Goal: Transaction & Acquisition: Book appointment/travel/reservation

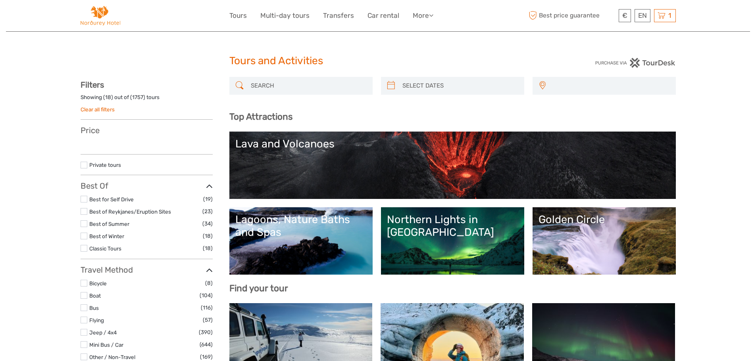
select select
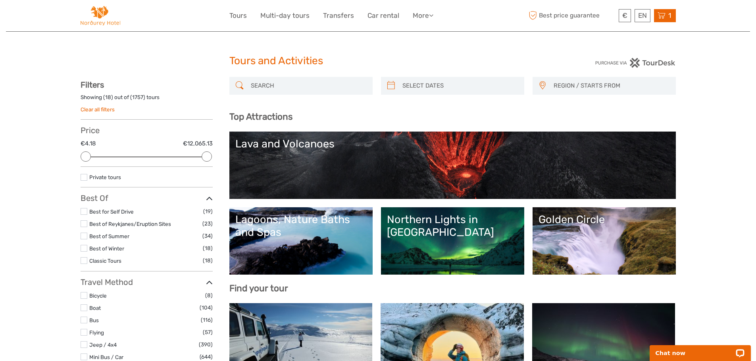
click at [670, 14] on span "1" at bounding box center [669, 16] width 5 height 8
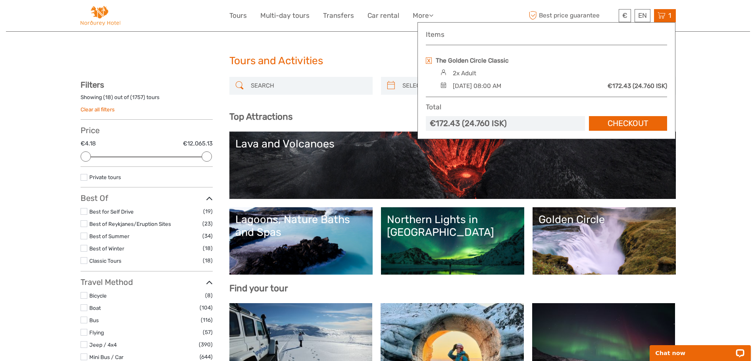
click at [428, 60] on link at bounding box center [429, 61] width 6 height 6
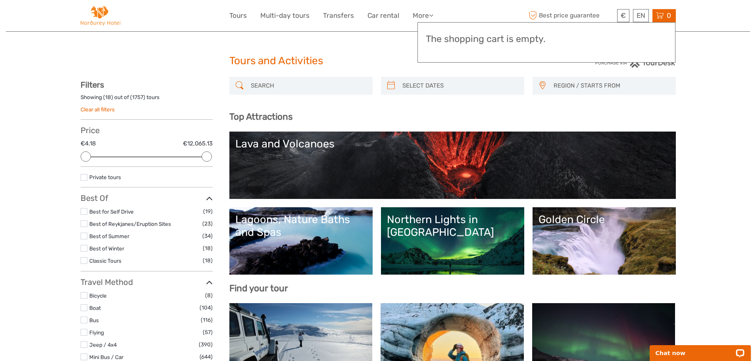
type input "03/09/2025"
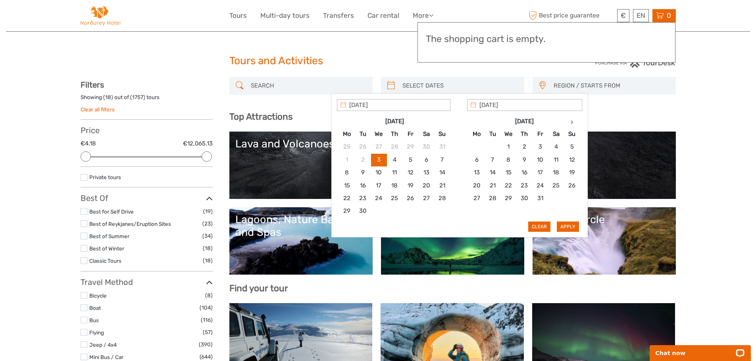
click at [411, 84] on input "search" at bounding box center [459, 86] width 121 height 14
type input "13/10/2025"
click at [563, 223] on button "Apply" at bounding box center [568, 227] width 22 height 10
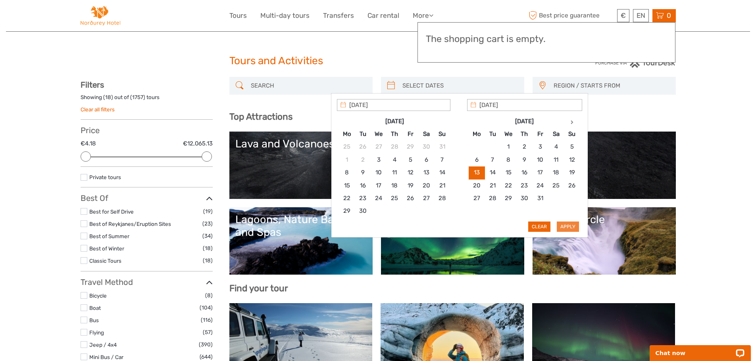
type input "13/10/2025 - 13/10/2025"
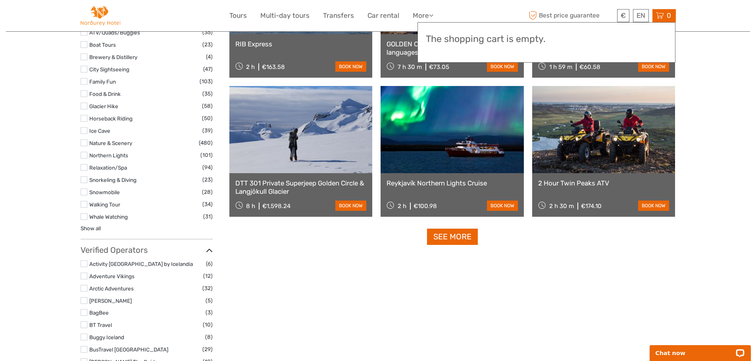
scroll to position [759, 0]
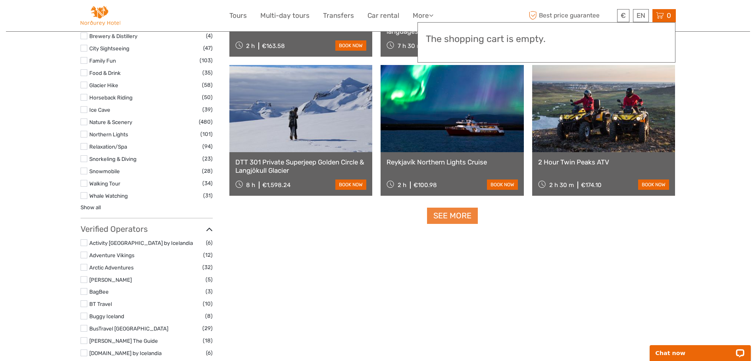
click at [451, 212] on link "See more" at bounding box center [452, 216] width 51 height 16
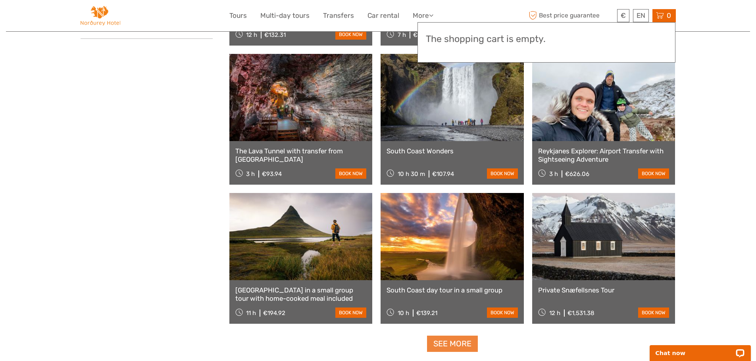
scroll to position [1473, 0]
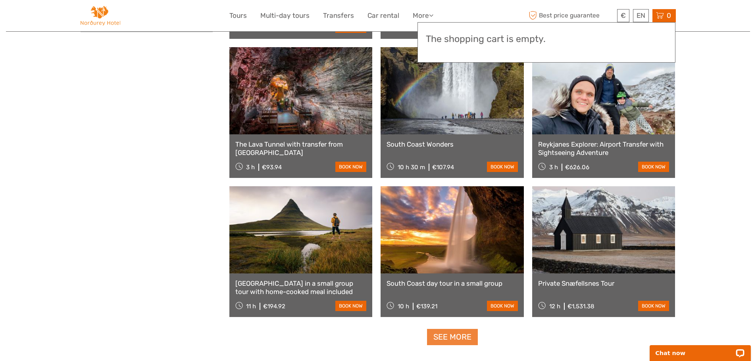
click at [451, 338] on link "See more" at bounding box center [452, 337] width 51 height 16
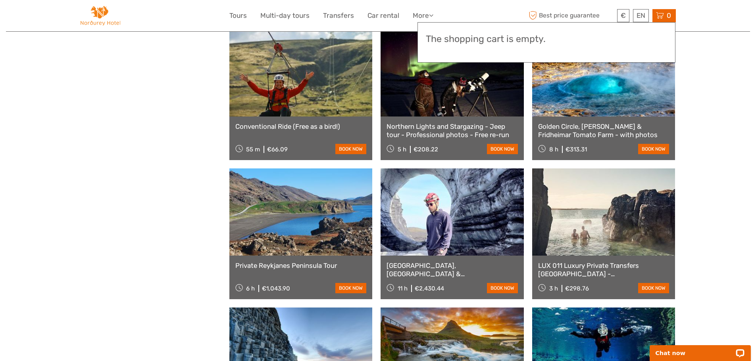
scroll to position [2346, 0]
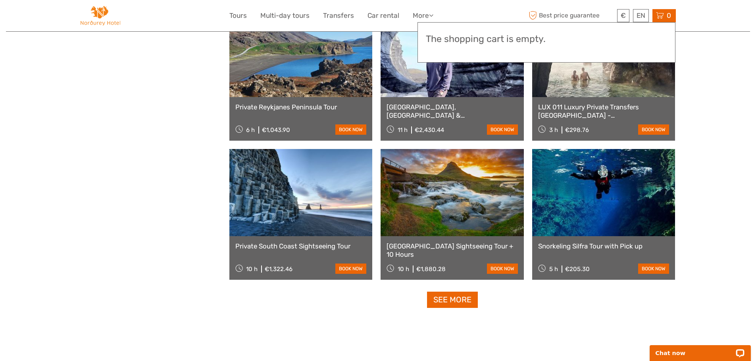
click at [457, 300] on link "See more" at bounding box center [452, 300] width 51 height 16
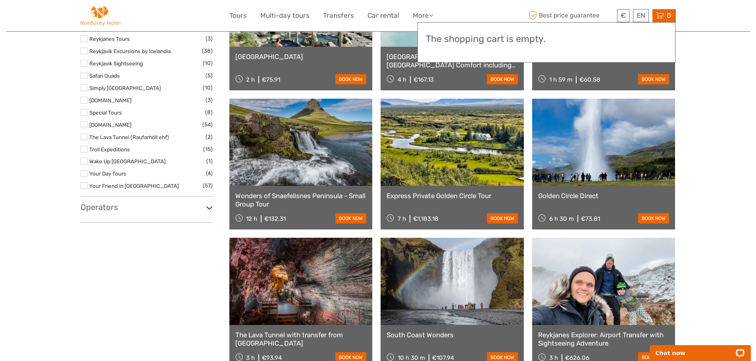
scroll to position [1156, 0]
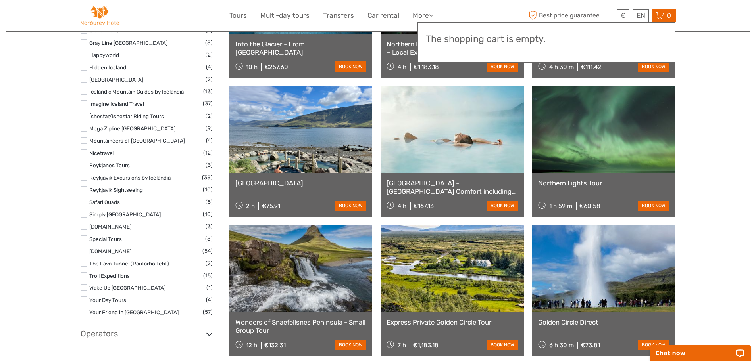
click at [706, 25] on header "€ ISK € $ £ EN English Español Deutsch Tours Multi-day tours Transfers Car rent…" at bounding box center [378, 16] width 744 height 32
click at [667, 16] on span "0" at bounding box center [668, 16] width 7 height 8
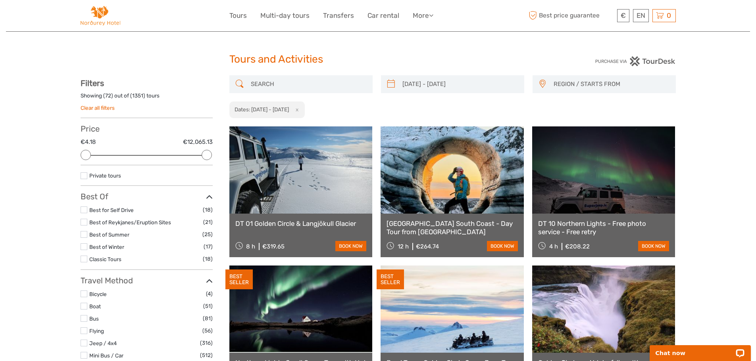
scroll to position [0, 0]
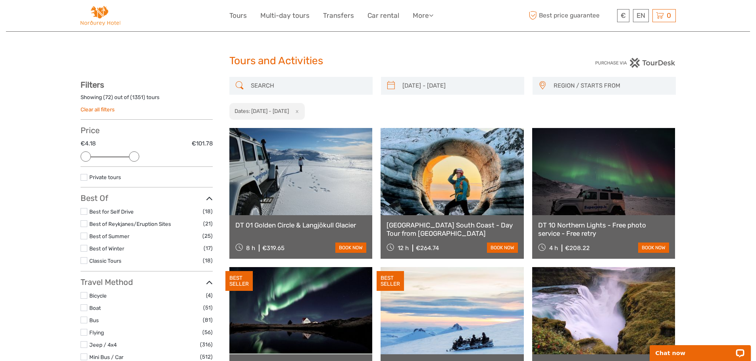
drag, startPoint x: 204, startPoint y: 155, endPoint x: 132, endPoint y: 156, distance: 71.8
click at [132, 156] on div at bounding box center [134, 157] width 10 height 10
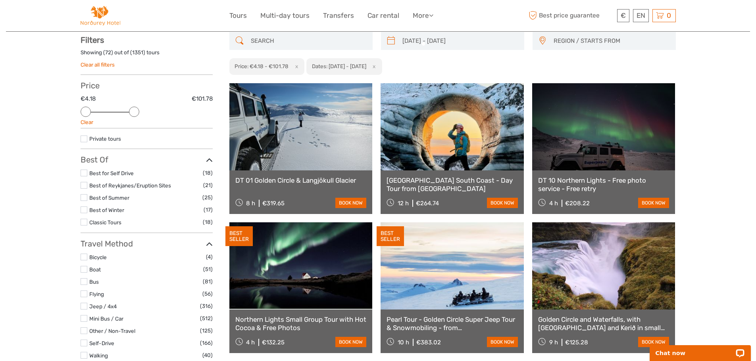
scroll to position [45, 0]
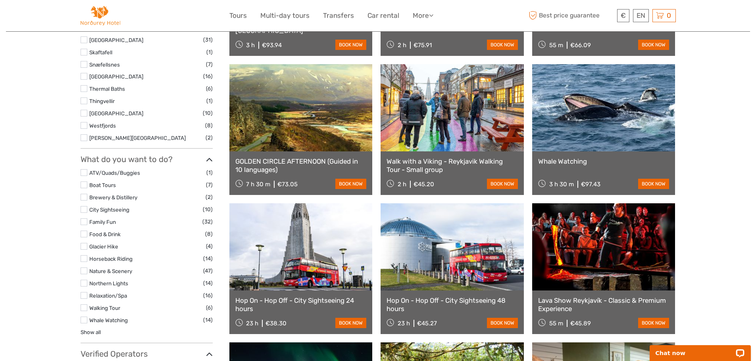
scroll to position [640, 0]
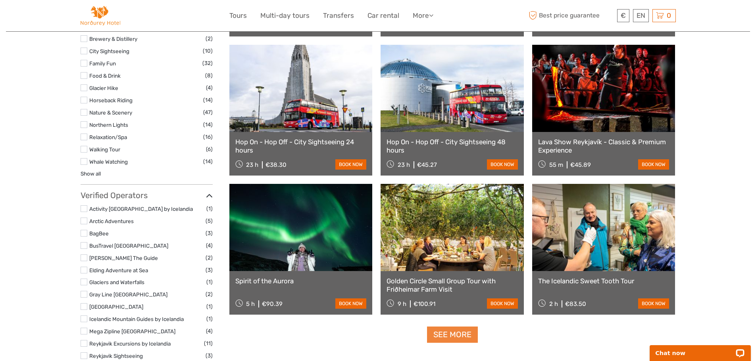
click at [454, 332] on link "See more" at bounding box center [452, 335] width 51 height 16
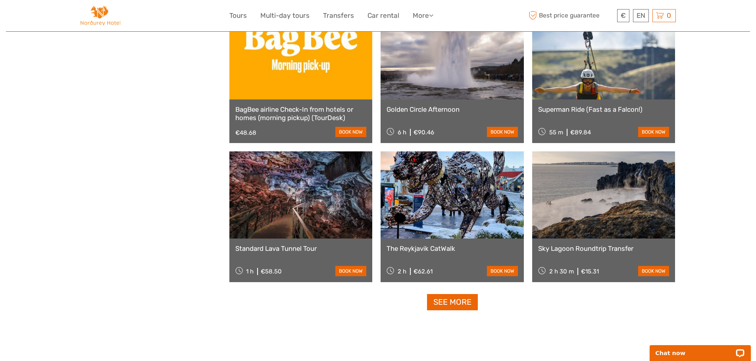
scroll to position [1553, 0]
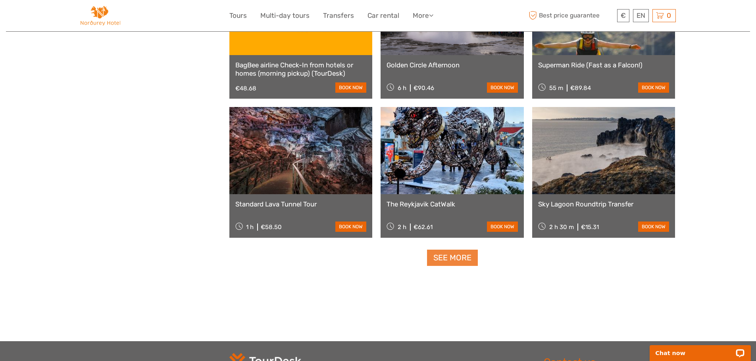
click at [448, 255] on link "See more" at bounding box center [452, 258] width 51 height 16
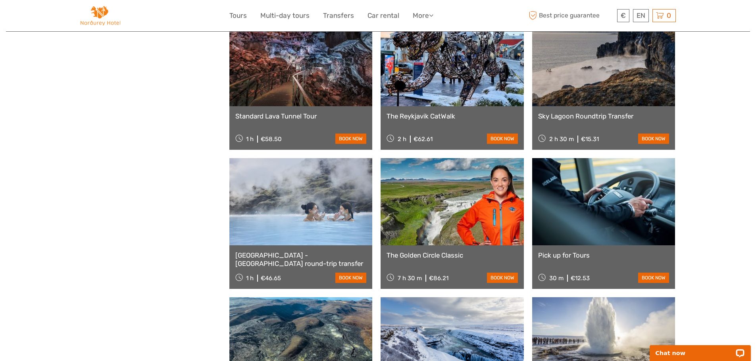
scroll to position [1672, 0]
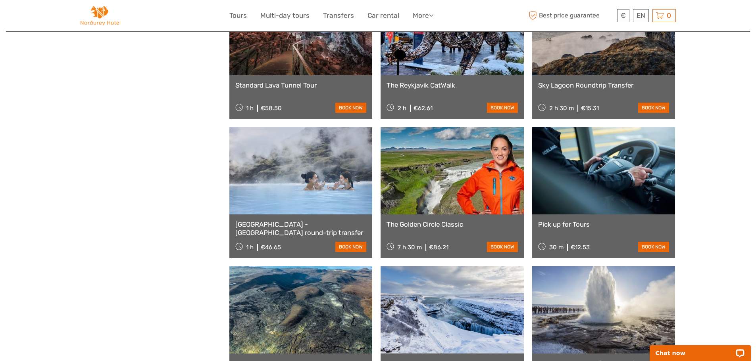
click at [408, 222] on link "The Golden Circle Classic" at bounding box center [451, 225] width 131 height 8
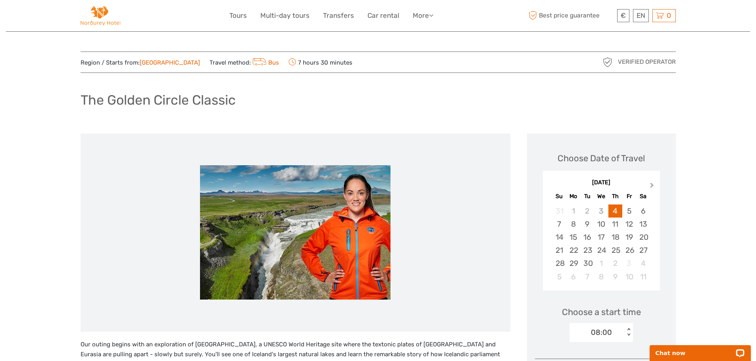
click at [652, 183] on span "Next Month" at bounding box center [652, 187] width 0 height 12
click at [571, 236] on div "13" at bounding box center [573, 237] width 14 height 13
click at [99, 22] on img at bounding box center [101, 15] width 40 height 19
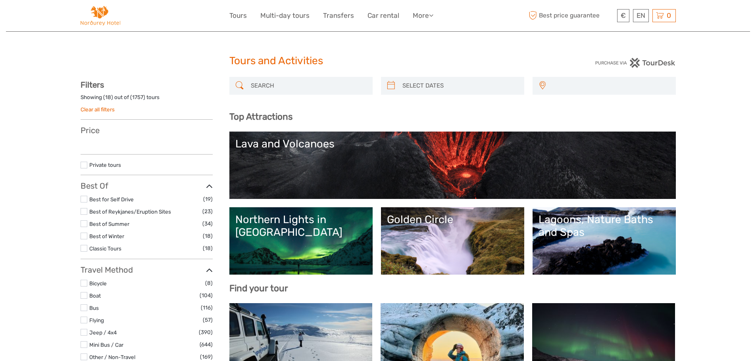
select select
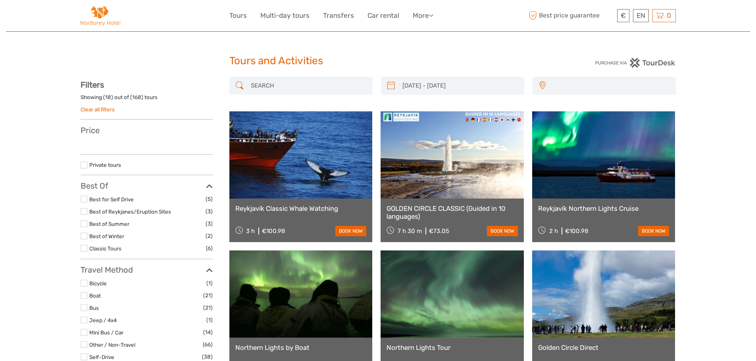
select select
type input "[DATE] - [DATE]"
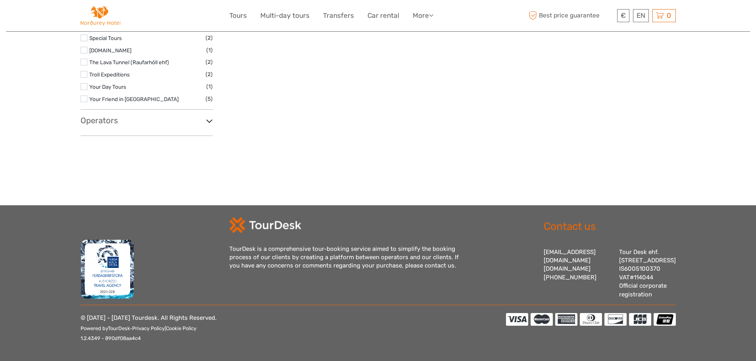
select select
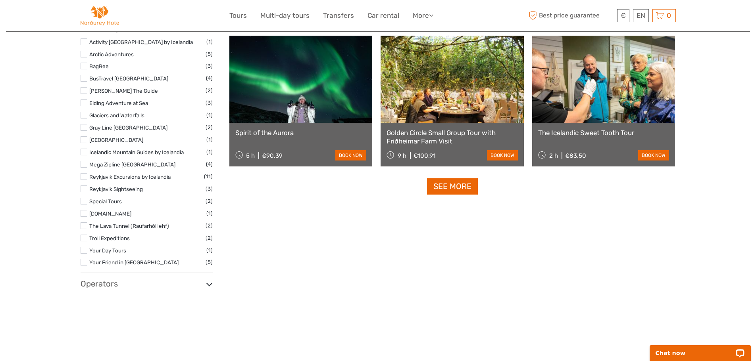
scroll to position [802, 0]
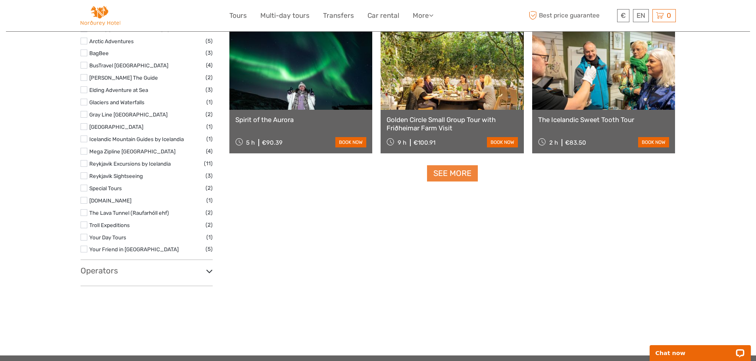
click at [449, 175] on link "See more" at bounding box center [452, 173] width 51 height 16
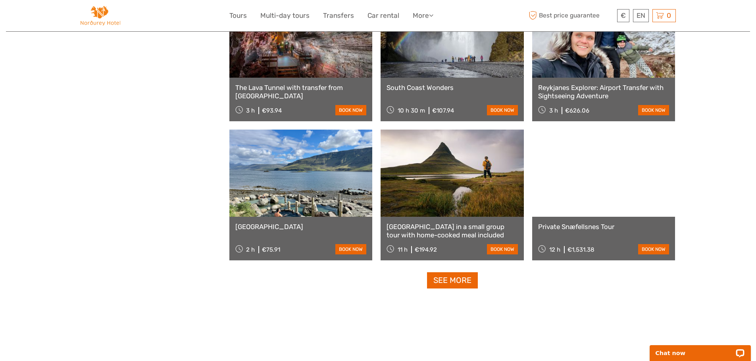
scroll to position [1635, 0]
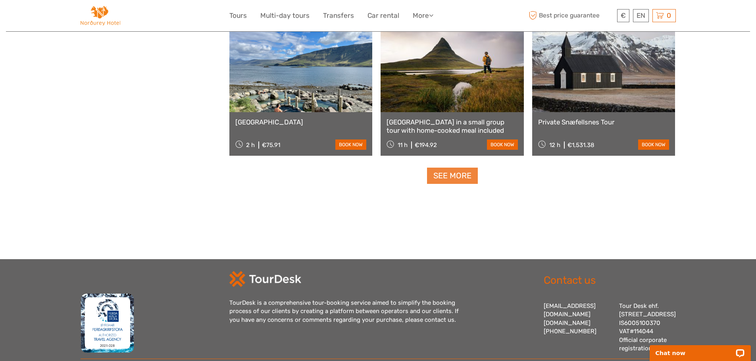
click at [443, 175] on link "See more" at bounding box center [452, 176] width 51 height 16
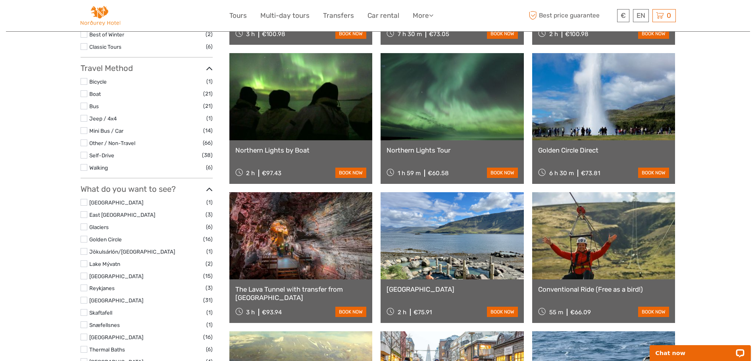
scroll to position [8, 0]
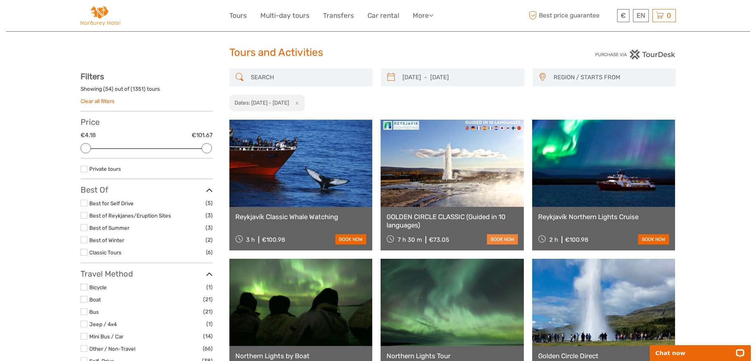
click at [502, 239] on link "book now" at bounding box center [502, 239] width 31 height 10
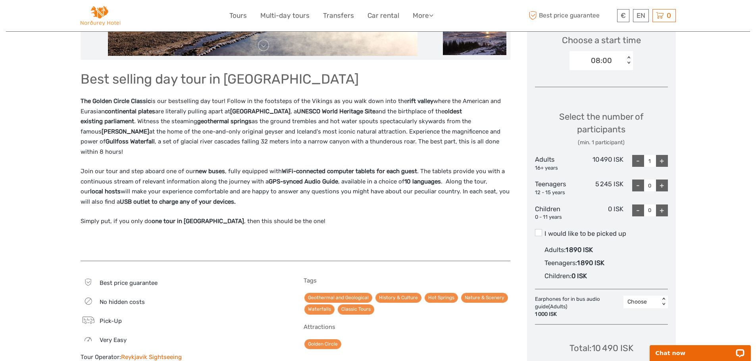
scroll to position [278, 0]
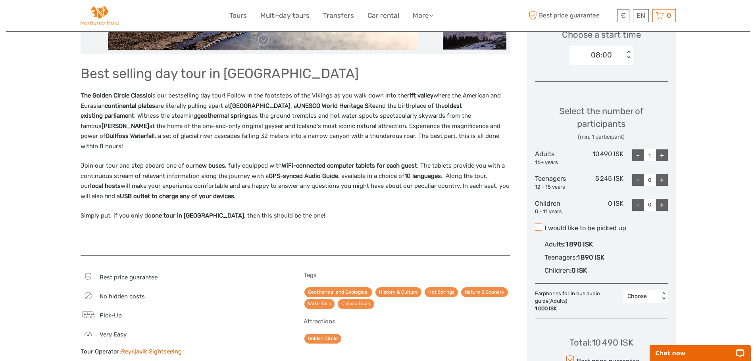
click at [539, 226] on span at bounding box center [538, 227] width 7 height 7
click at [544, 225] on input "I would like to be picked up" at bounding box center [544, 225] width 0 height 0
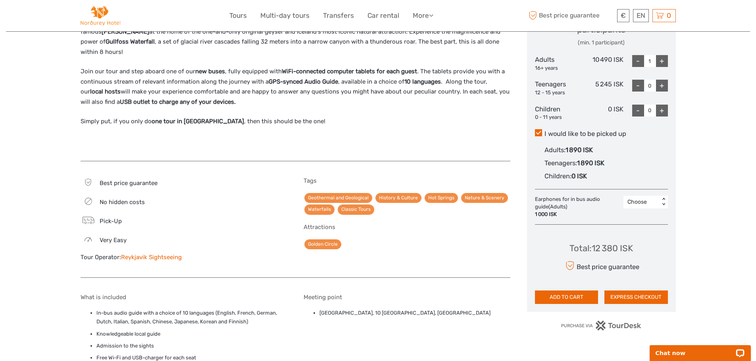
scroll to position [397, 0]
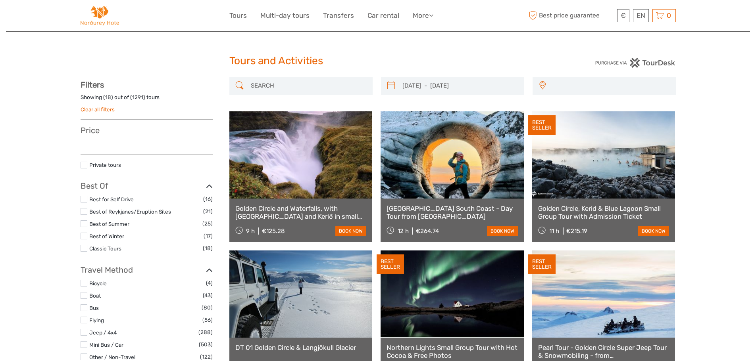
select select
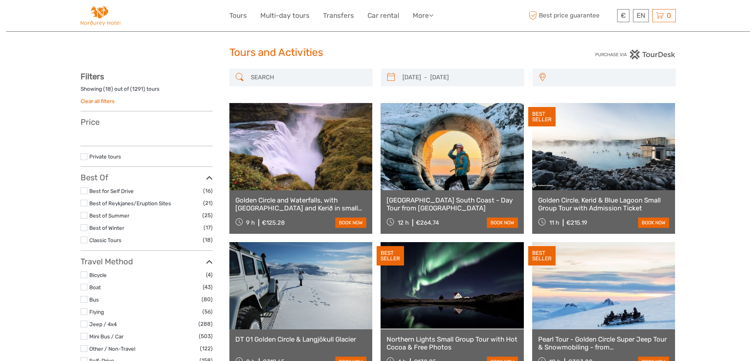
select select
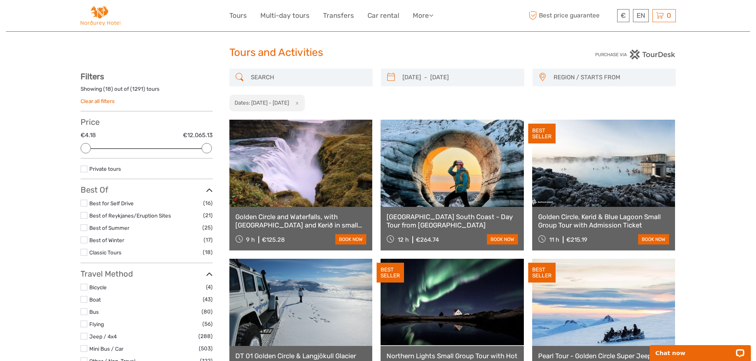
scroll to position [0, 0]
drag, startPoint x: 206, startPoint y: 150, endPoint x: 136, endPoint y: 152, distance: 69.5
click at [136, 152] on div at bounding box center [134, 148] width 10 height 10
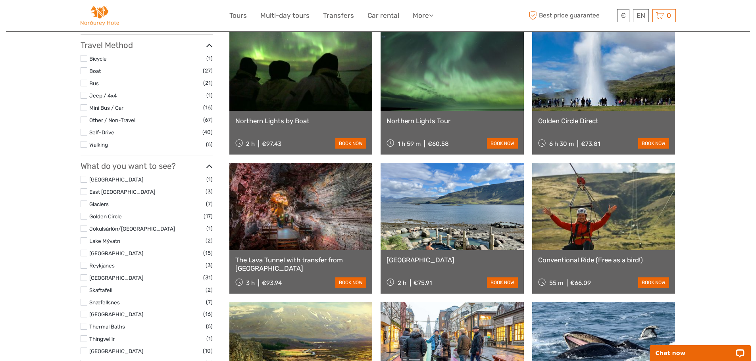
scroll to position [283, 0]
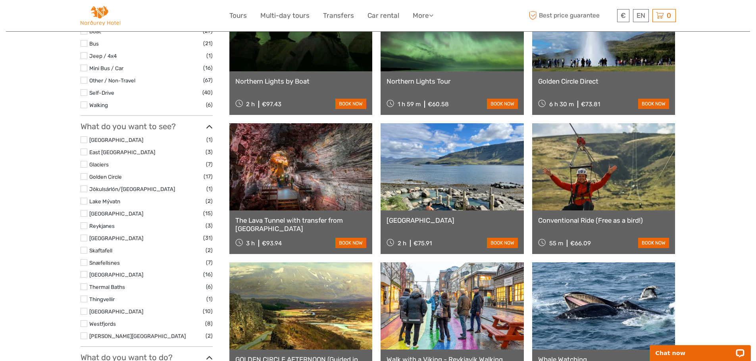
click at [84, 175] on label at bounding box center [84, 176] width 7 height 7
click at [0, 0] on input "checkbox" at bounding box center [0, 0] width 0 height 0
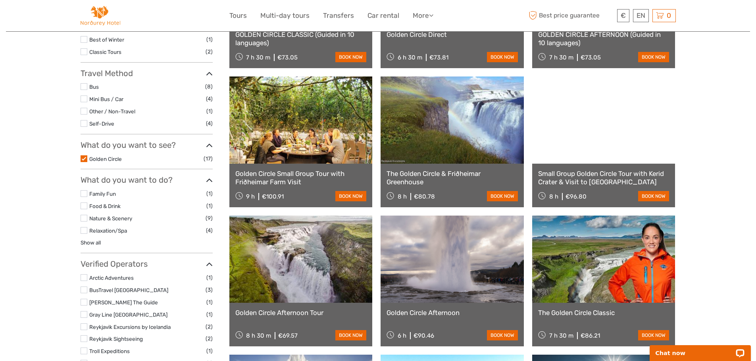
scroll to position [85, 0]
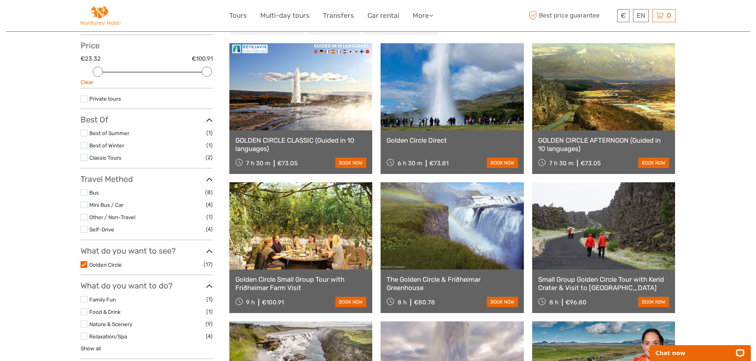
click at [256, 140] on link "GOLDEN CIRCLE CLASSIC (Guided in 10 languages)" at bounding box center [300, 144] width 131 height 16
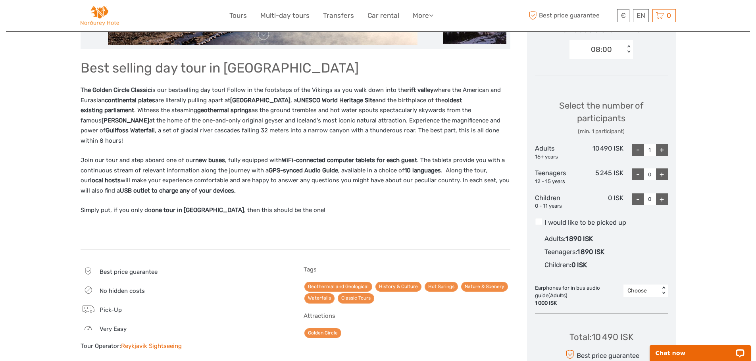
scroll to position [317, 0]
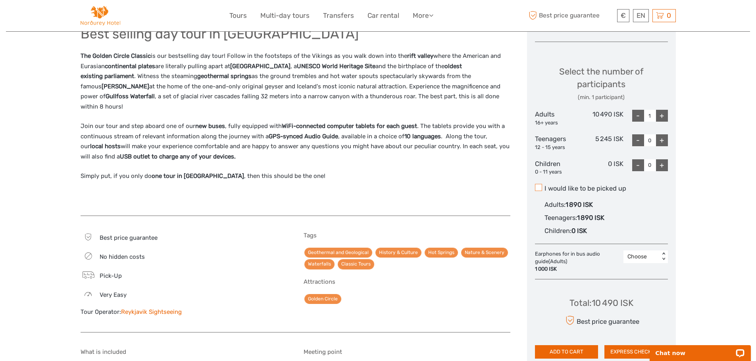
click at [538, 186] on span at bounding box center [538, 187] width 7 height 7
click at [544, 186] on input "I would like to be picked up" at bounding box center [544, 186] width 0 height 0
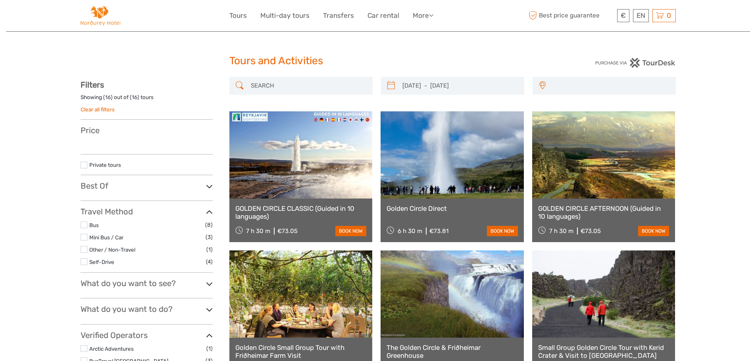
select select
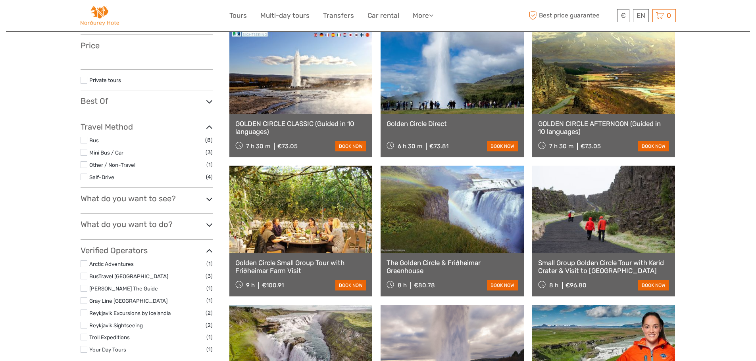
select select
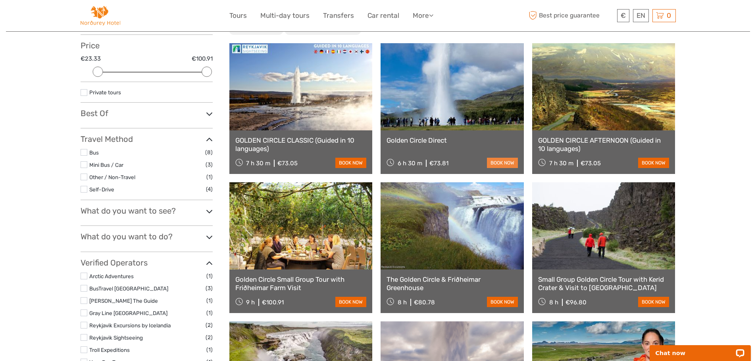
scroll to position [0, 0]
click at [500, 161] on link "book now" at bounding box center [502, 163] width 31 height 10
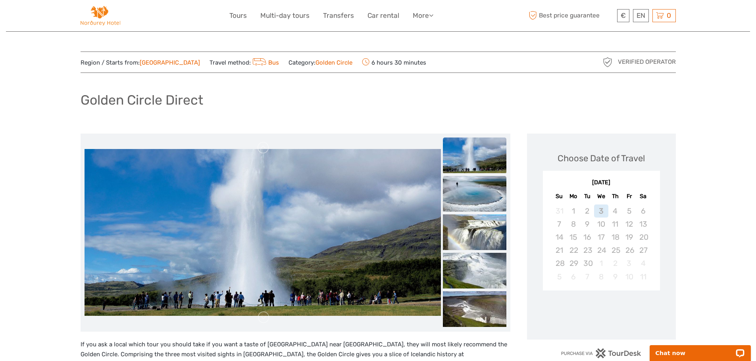
click at [476, 188] on img at bounding box center [474, 194] width 63 height 36
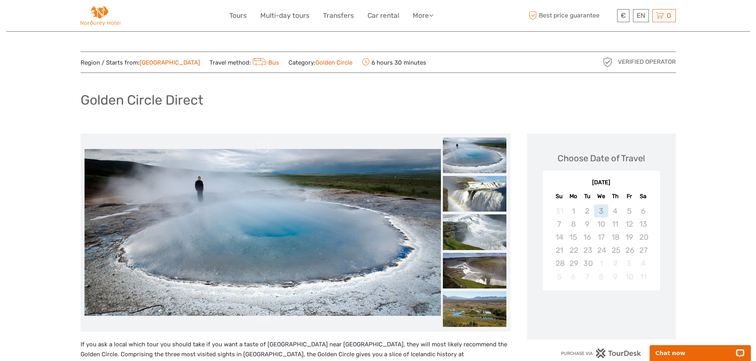
click at [476, 188] on img at bounding box center [474, 194] width 63 height 36
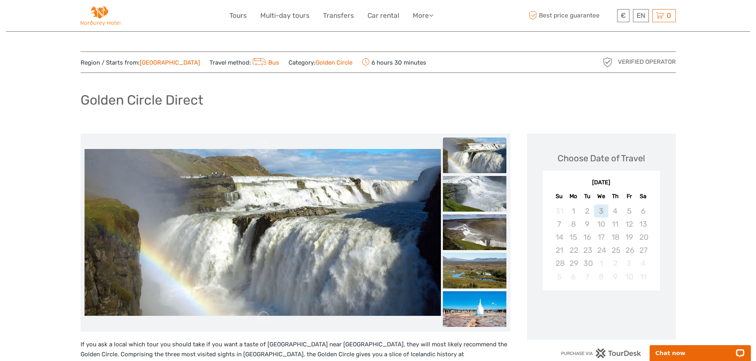
click at [476, 188] on img at bounding box center [474, 194] width 63 height 36
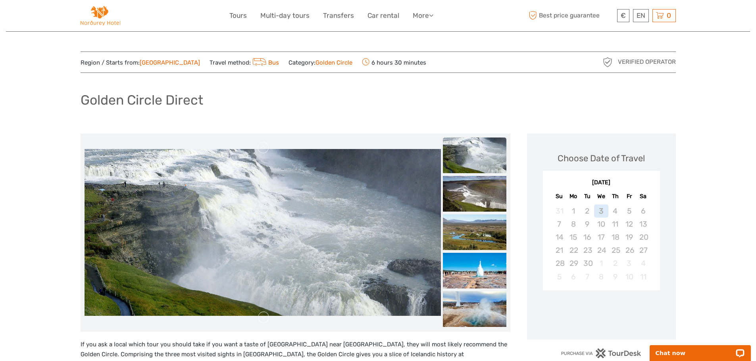
click at [476, 188] on img at bounding box center [474, 194] width 63 height 36
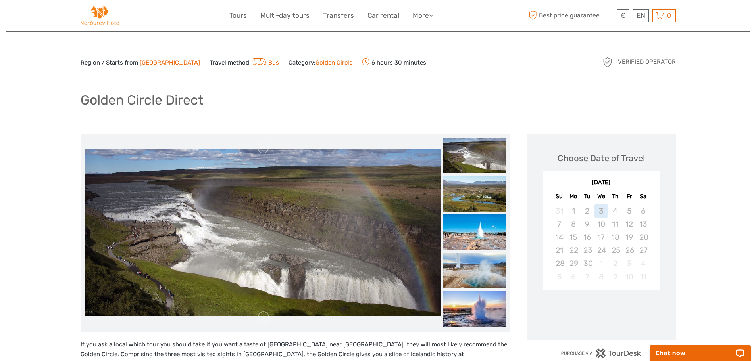
click at [476, 188] on img at bounding box center [474, 194] width 63 height 36
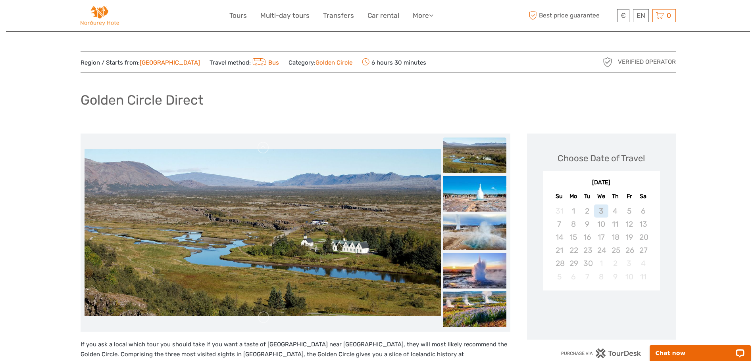
click at [476, 188] on img at bounding box center [474, 194] width 63 height 36
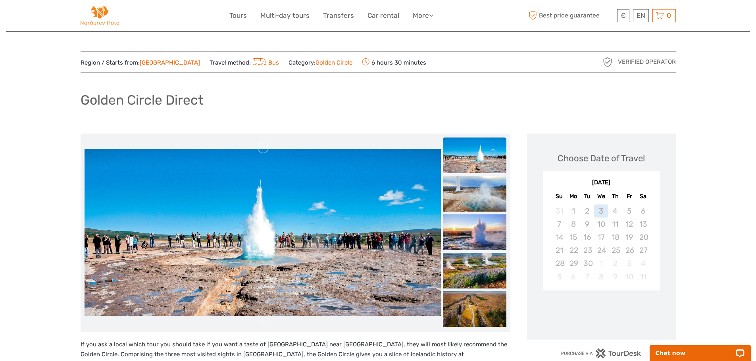
click at [476, 188] on img at bounding box center [474, 194] width 63 height 36
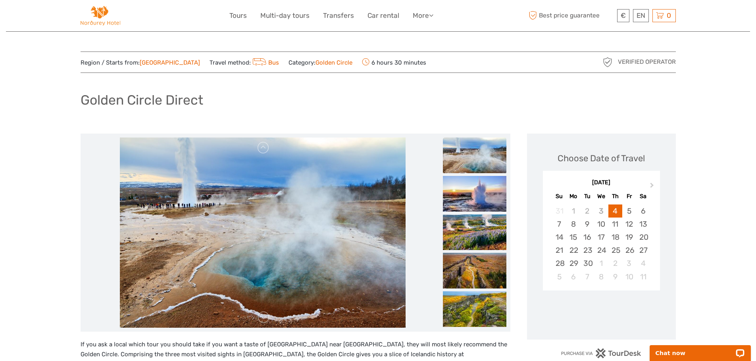
click at [476, 188] on img at bounding box center [474, 194] width 63 height 36
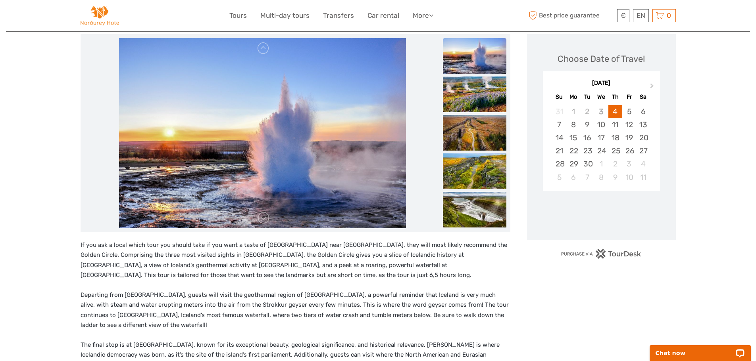
scroll to position [119, 0]
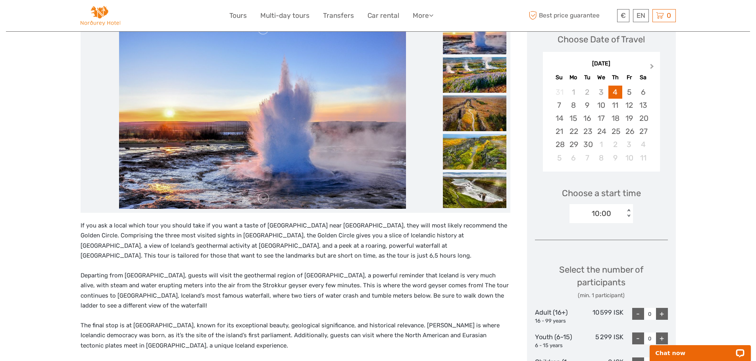
click at [652, 65] on span "Next Month" at bounding box center [652, 68] width 0 height 12
click at [574, 116] on div "13" at bounding box center [573, 118] width 14 height 13
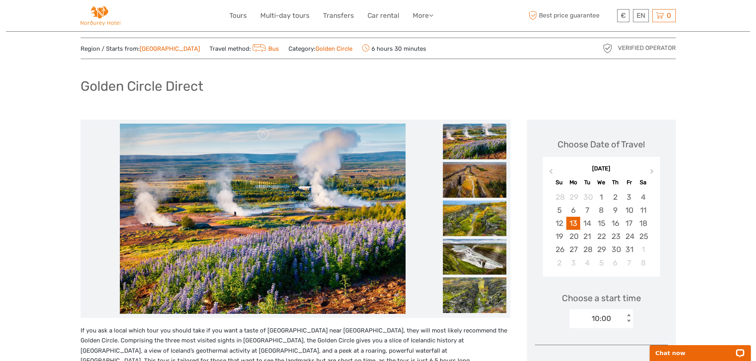
scroll to position [0, 0]
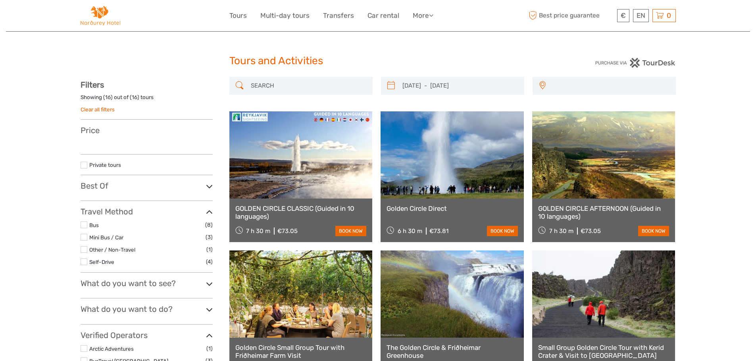
select select
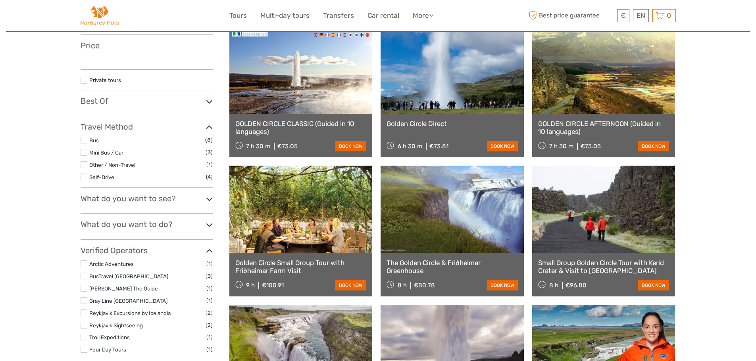
select select
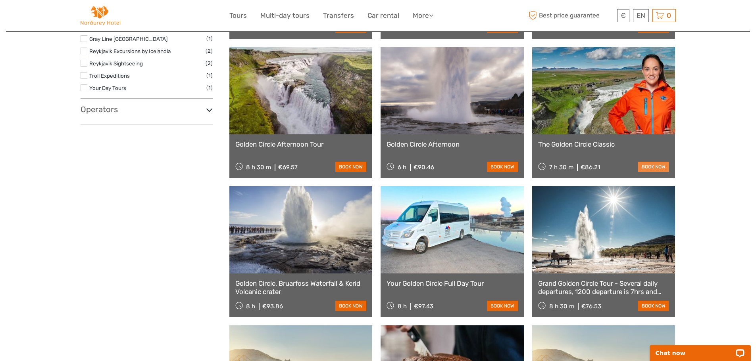
scroll to position [363, 0]
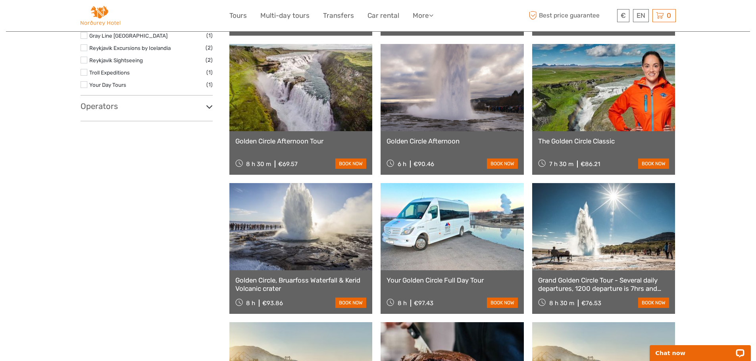
click at [564, 141] on link "The Golden Circle Classic" at bounding box center [603, 141] width 131 height 8
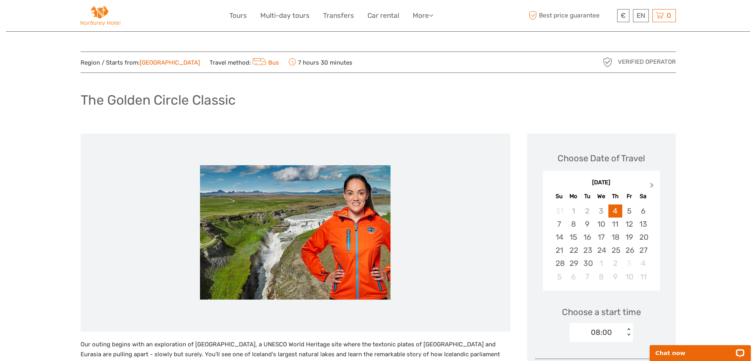
click at [652, 187] on span "Next Month" at bounding box center [652, 187] width 0 height 12
click at [569, 238] on div "13" at bounding box center [573, 237] width 14 height 13
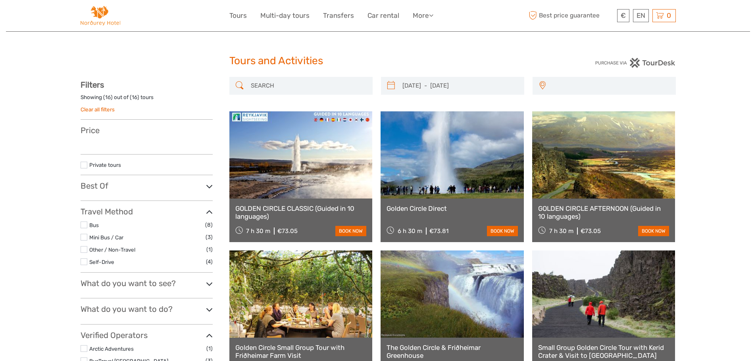
select select
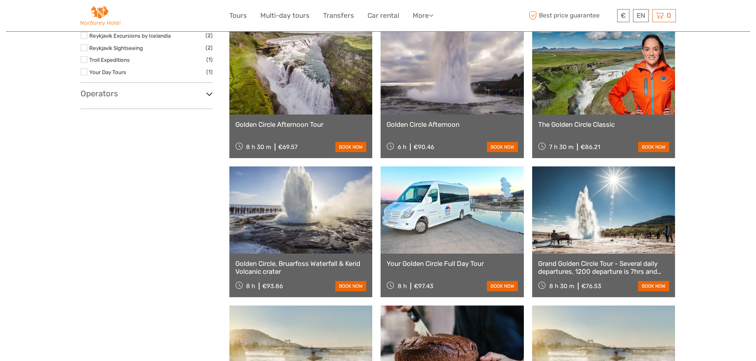
select select
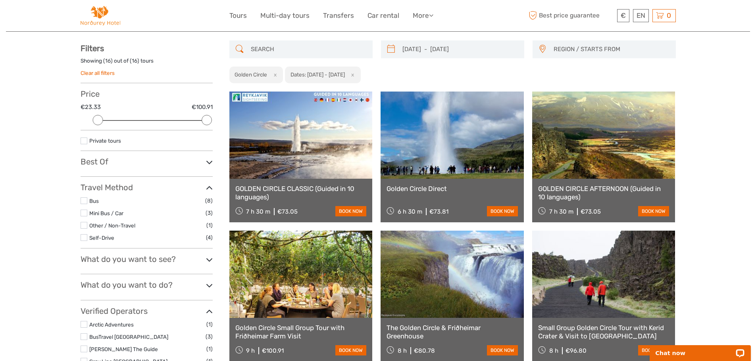
scroll to position [6, 0]
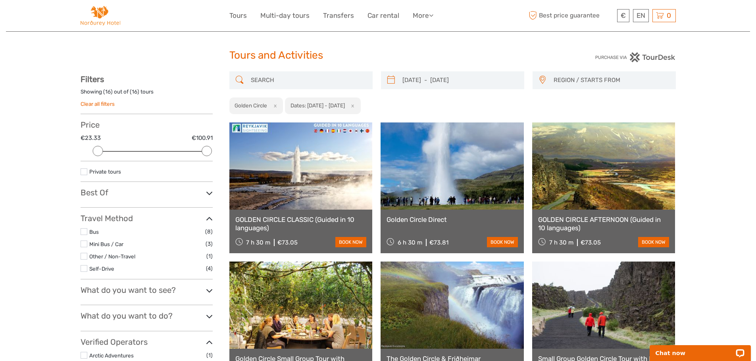
click at [305, 216] on link "GOLDEN CIRCLE CLASSIC (Guided in 10 languages)" at bounding box center [300, 224] width 131 height 16
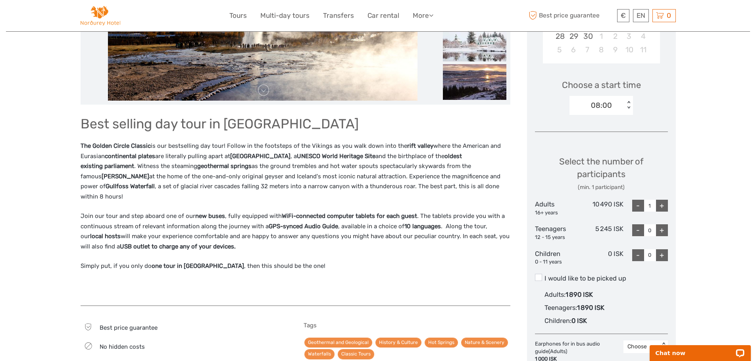
scroll to position [238, 0]
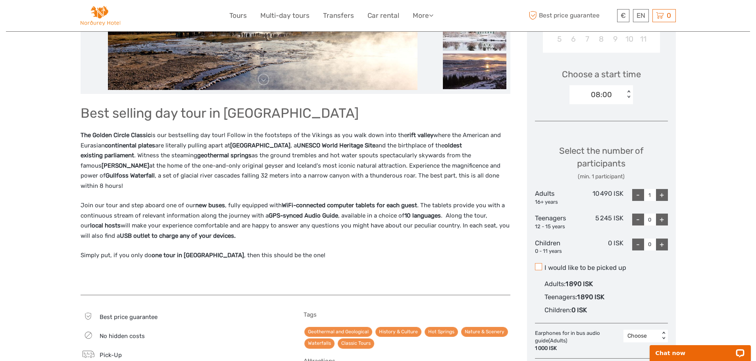
click at [540, 267] on span at bounding box center [538, 266] width 7 height 7
click at [544, 265] on input "I would like to be picked up" at bounding box center [544, 265] width 0 height 0
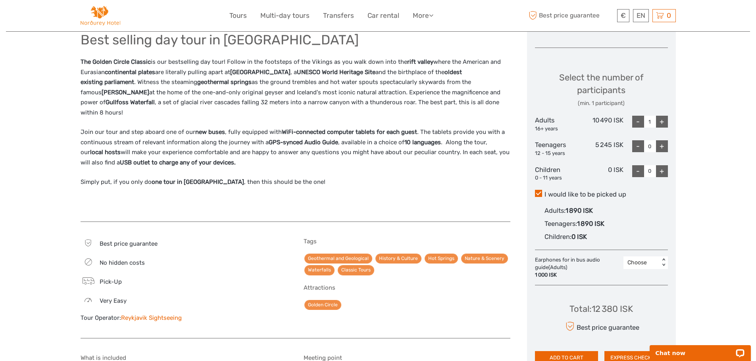
scroll to position [317, 0]
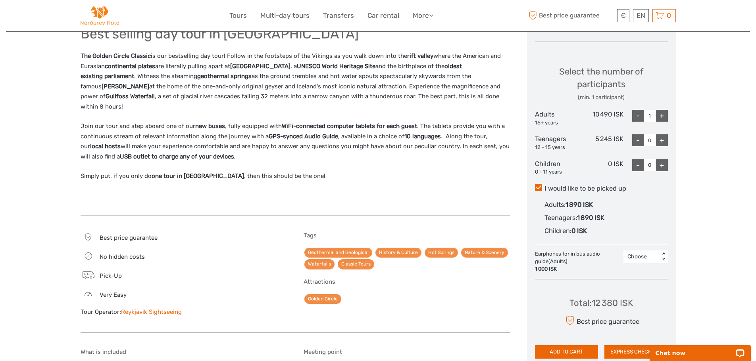
click at [659, 114] on div "+" at bounding box center [662, 116] width 12 height 12
click at [637, 116] on div "-" at bounding box center [638, 116] width 12 height 12
type input "1"
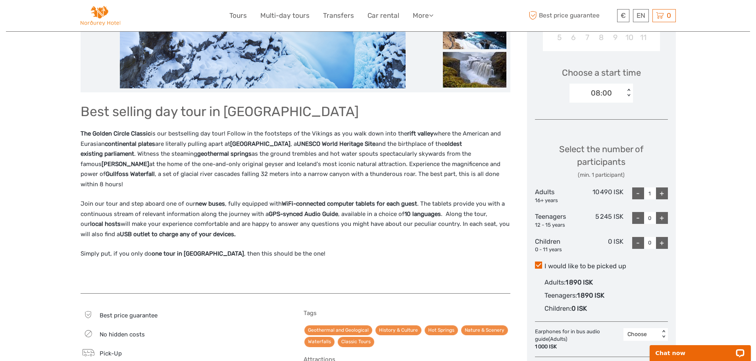
scroll to position [238, 0]
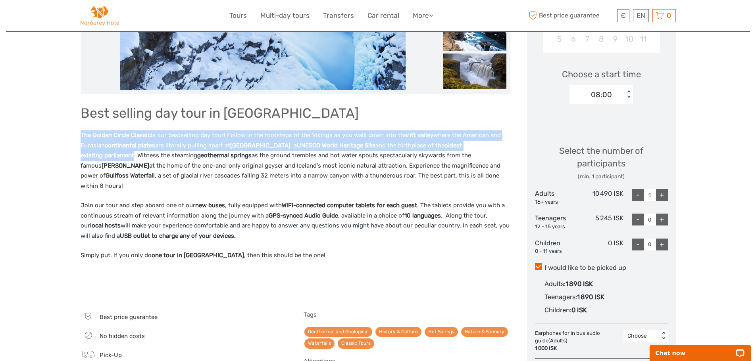
drag, startPoint x: 81, startPoint y: 135, endPoint x: 133, endPoint y: 154, distance: 54.5
click at [133, 154] on p "The Golden Circle Classic is our bestselling day tour! Follow in the footsteps …" at bounding box center [296, 161] width 430 height 61
copy p "The Golden Circle Classic is our bestselling day tour! Follow in the footsteps …"
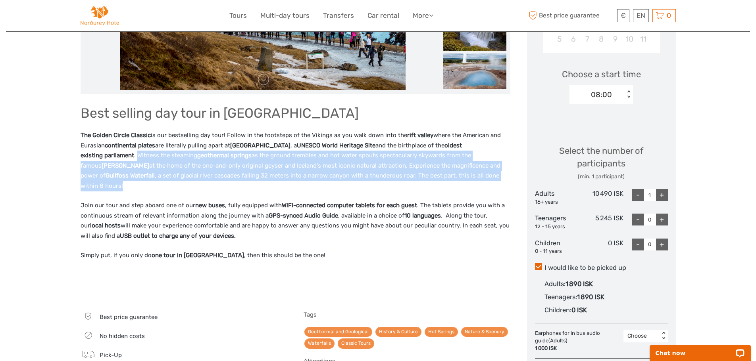
drag, startPoint x: 138, startPoint y: 156, endPoint x: 170, endPoint y: 176, distance: 37.8
click at [135, 186] on p "The Golden Circle Classic is our bestselling day tour! Follow in the footsteps …" at bounding box center [296, 161] width 430 height 61
copy p "Witness the steaming geothermal springs as the ground trembles and hot water sp…"
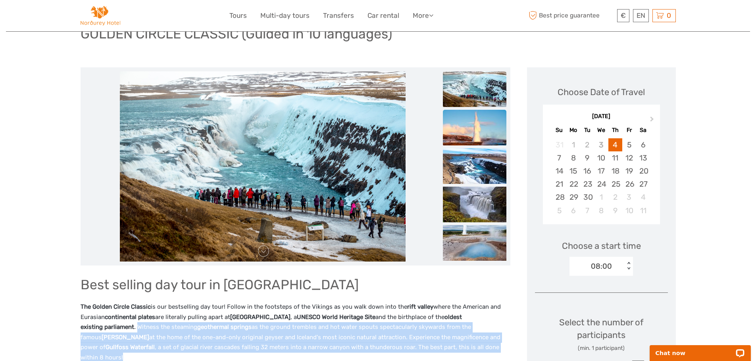
scroll to position [159, 0]
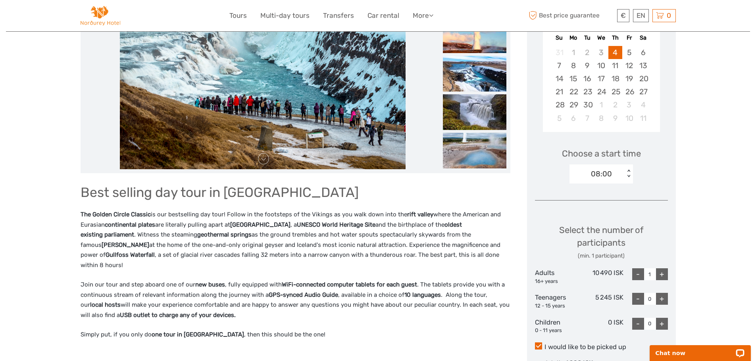
drag, startPoint x: 163, startPoint y: 275, endPoint x: 68, endPoint y: 282, distance: 95.5
click at [163, 275] on div "Best selling day tour in Iceland The Golden Circle Classic is our bestselling d…" at bounding box center [296, 274] width 430 height 186
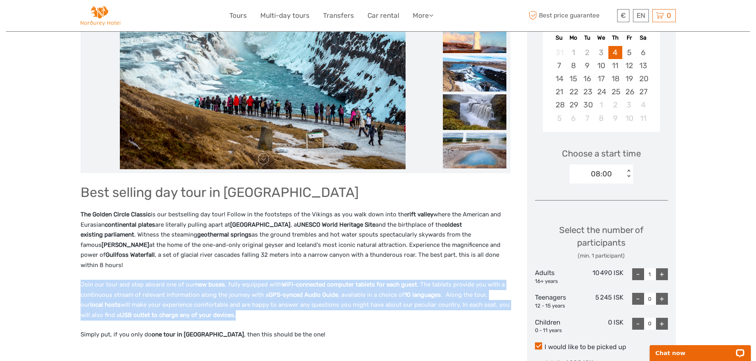
drag, startPoint x: 81, startPoint y: 286, endPoint x: 216, endPoint y: 318, distance: 138.3
click at [216, 318] on p "Join our tour and step aboard one of our new buses , fully equipped with WiFi-c…" at bounding box center [296, 300] width 430 height 40
copy p "Join our tour and step aboard one of our new buses , fully equipped with WiFi-c…"
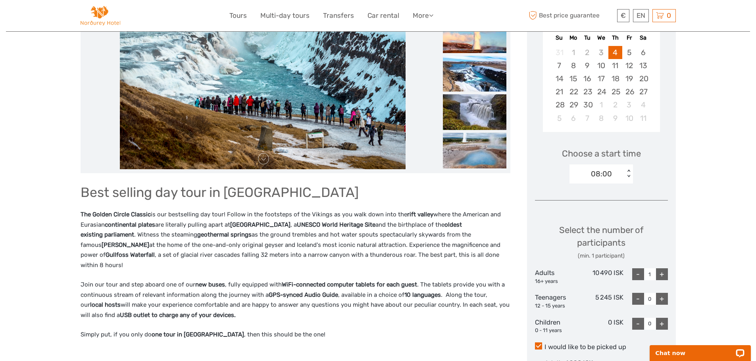
click at [305, 325] on div "Best selling day tour in Iceland The Golden Circle Classic is our bestselling d…" at bounding box center [296, 274] width 430 height 186
drag, startPoint x: 79, startPoint y: 336, endPoint x: 305, endPoint y: 338, distance: 226.5
copy p "Simply put, if you only do one tour in Iceland , then this should be the one!"
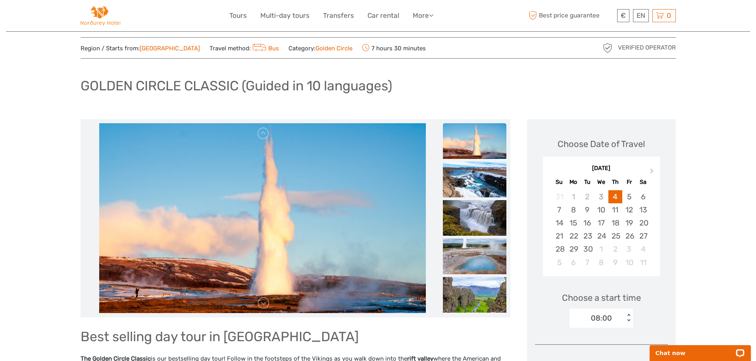
scroll to position [0, 0]
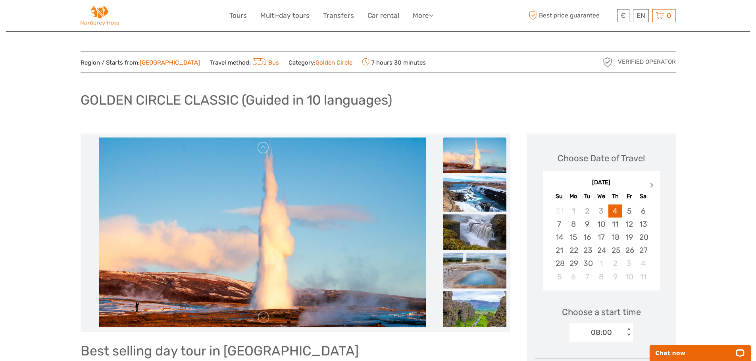
click at [652, 185] on span "Next Month" at bounding box center [652, 187] width 0 height 12
click at [574, 236] on div "13" at bounding box center [573, 237] width 14 height 13
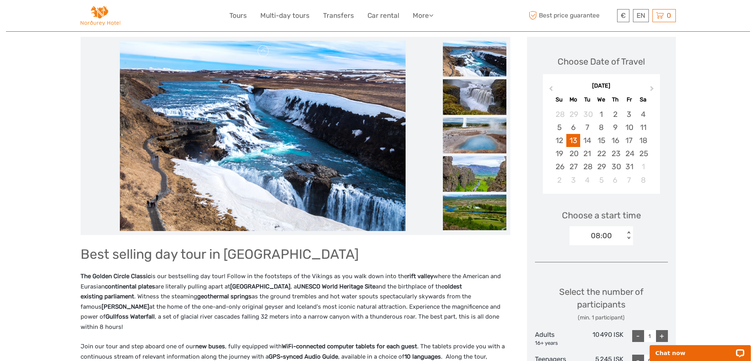
scroll to position [119, 0]
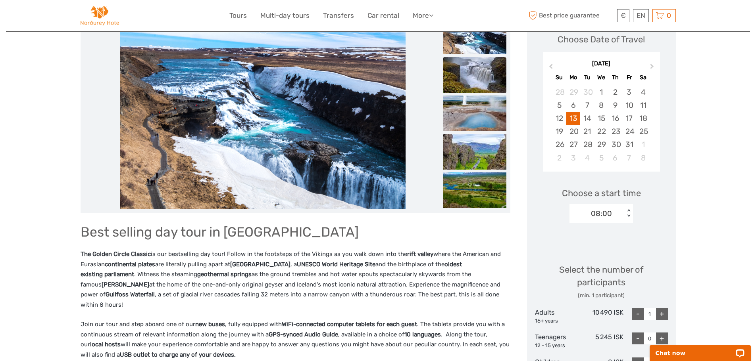
click at [460, 80] on img at bounding box center [474, 75] width 63 height 36
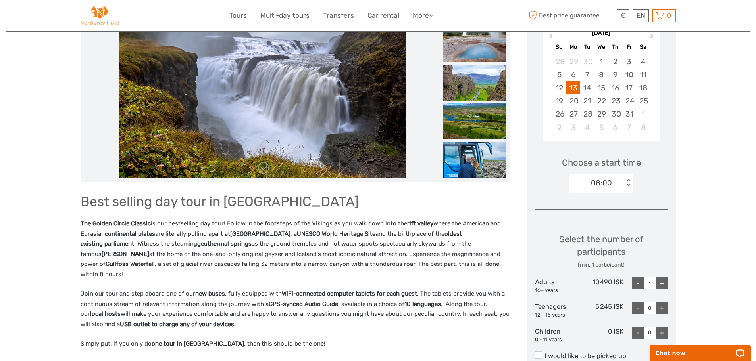
scroll to position [238, 0]
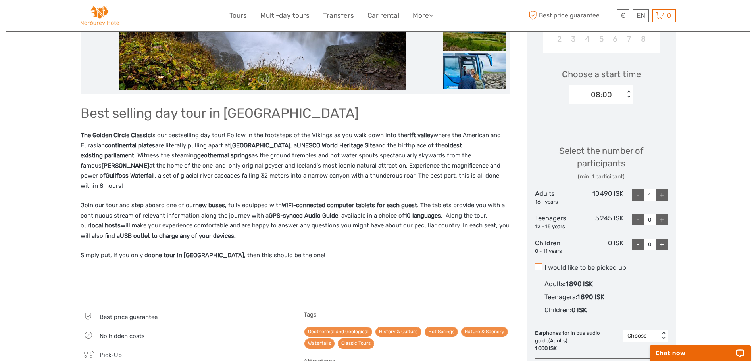
click at [541, 268] on span at bounding box center [538, 266] width 7 height 7
click at [544, 265] on input "I would like to be picked up" at bounding box center [544, 265] width 0 height 0
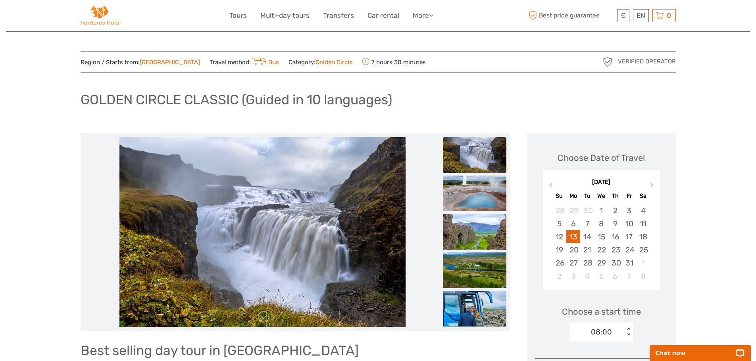
scroll to position [0, 0]
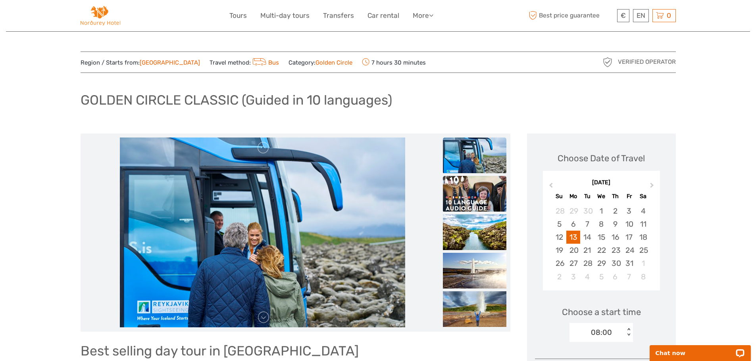
click at [482, 194] on img at bounding box center [474, 194] width 63 height 36
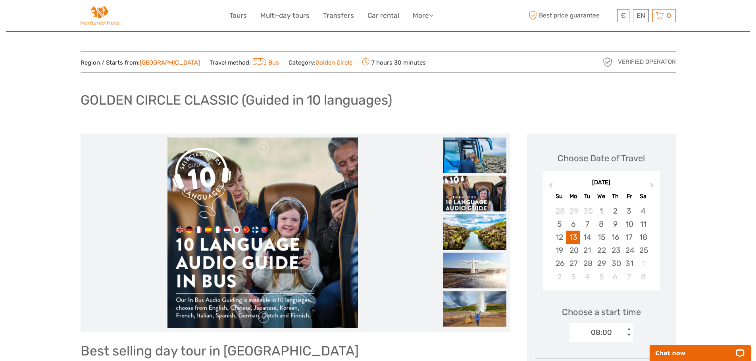
click at [472, 228] on img at bounding box center [474, 232] width 63 height 36
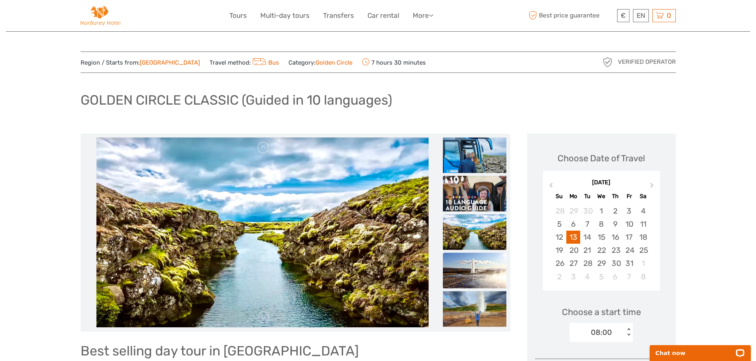
click at [474, 273] on img at bounding box center [474, 271] width 63 height 36
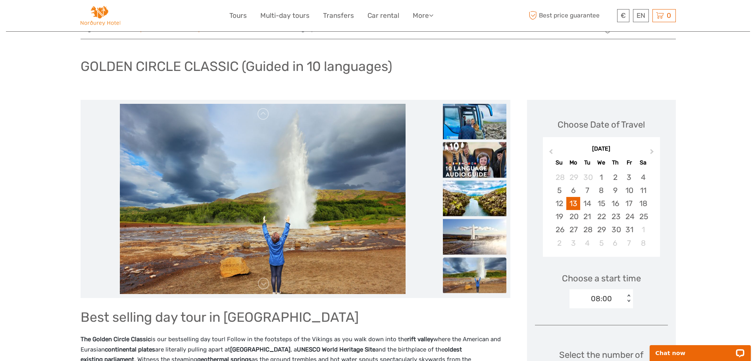
click at [616, 309] on div "08:00 < >" at bounding box center [600, 299] width 63 height 19
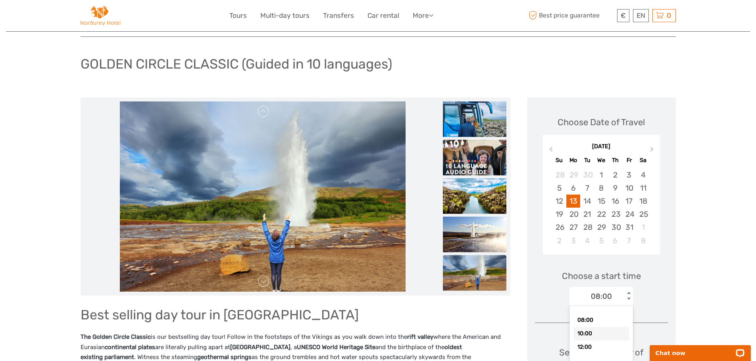
scroll to position [40, 0]
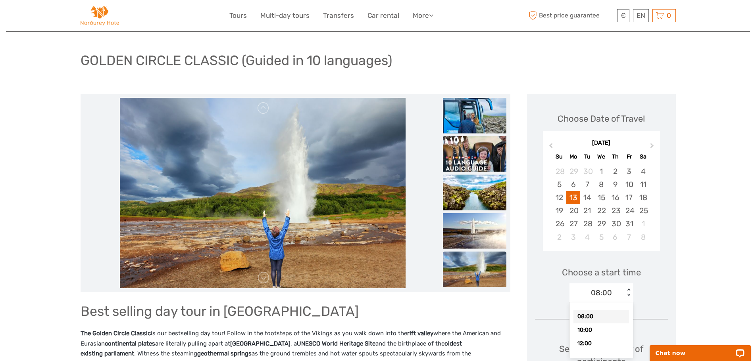
click at [594, 315] on div "08:00" at bounding box center [601, 316] width 56 height 13
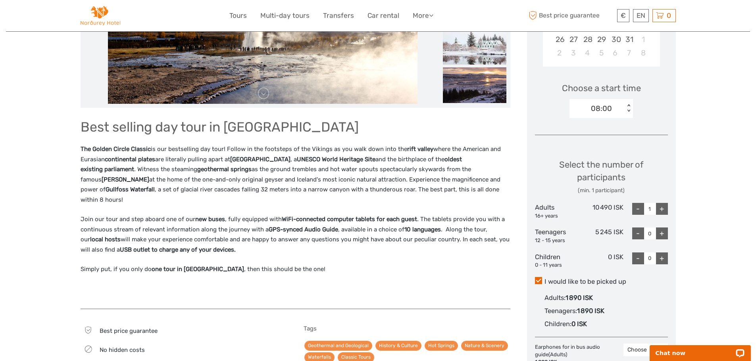
scroll to position [238, 0]
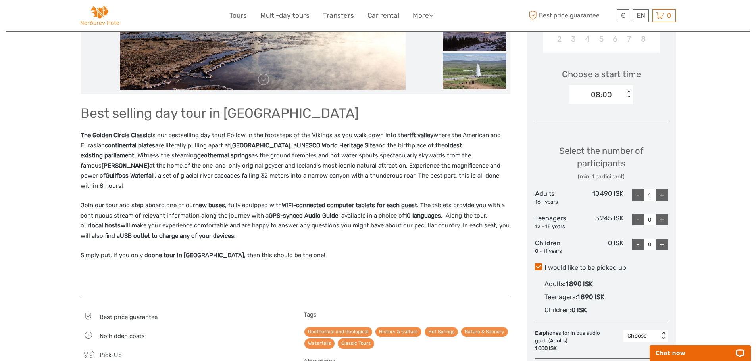
drag, startPoint x: 544, startPoint y: 266, endPoint x: 622, endPoint y: 267, distance: 77.8
click at [622, 265] on label "I would like to be picked up" at bounding box center [601, 268] width 133 height 10
click at [544, 265] on input "I would like to be picked up" at bounding box center [544, 265] width 0 height 0
drag, startPoint x: 627, startPoint y: 269, endPoint x: 550, endPoint y: 268, distance: 77.0
click at [550, 268] on label "I would like to be picked up" at bounding box center [601, 268] width 133 height 10
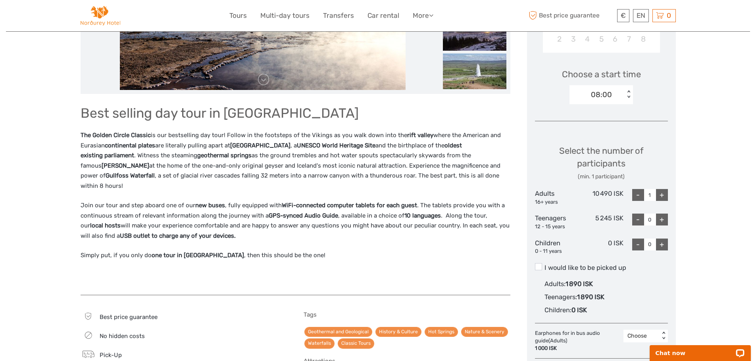
click at [544, 265] on input "I would like to be picked up" at bounding box center [544, 265] width 0 height 0
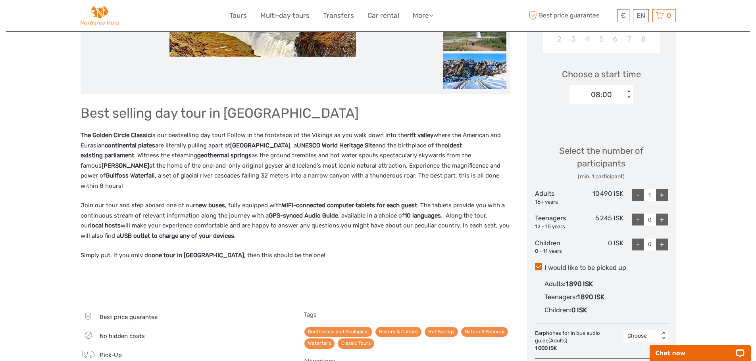
click at [663, 193] on div "+" at bounding box center [662, 195] width 12 height 12
type input "2"
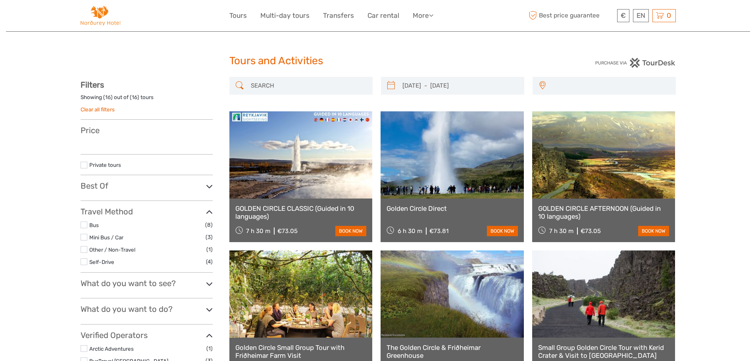
select select
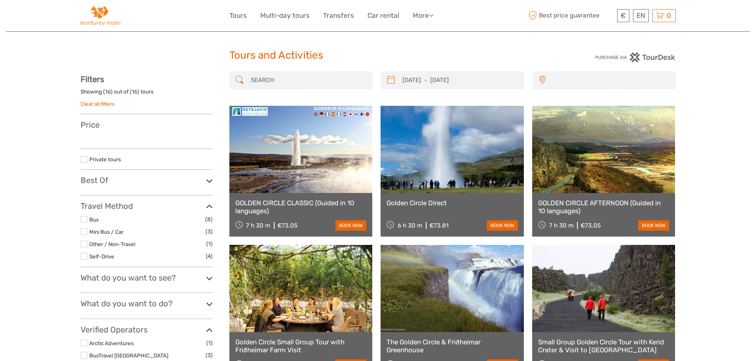
select select
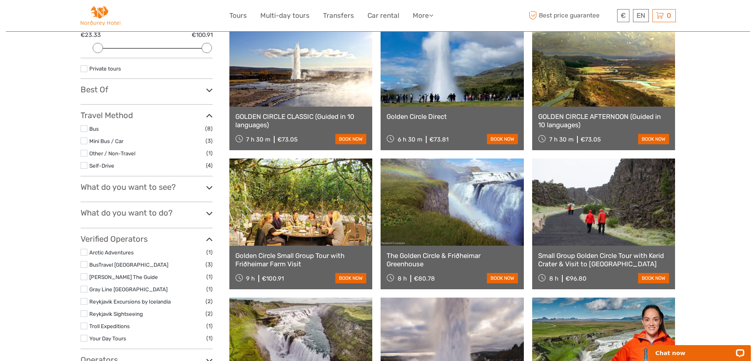
scroll to position [125, 0]
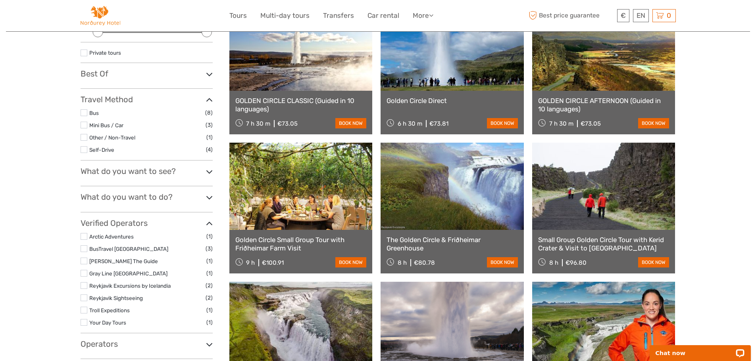
click at [292, 217] on link at bounding box center [300, 186] width 143 height 87
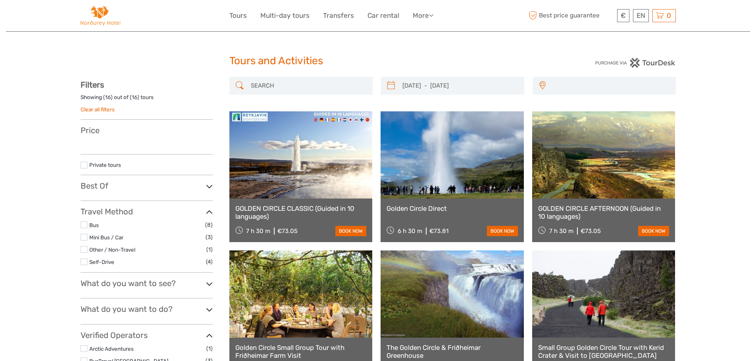
select select
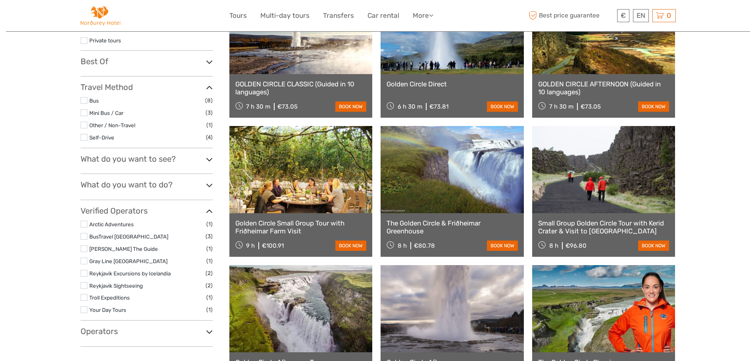
select select
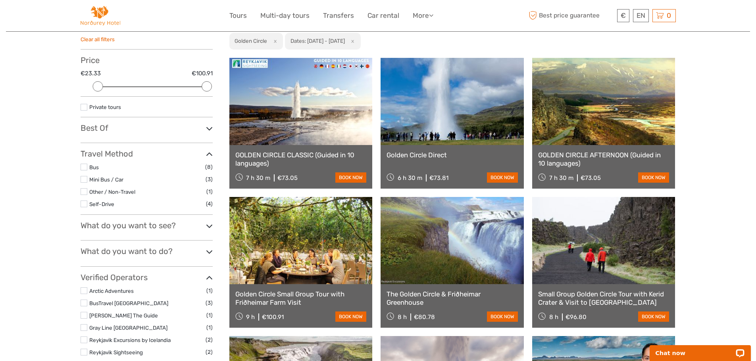
scroll to position [45, 0]
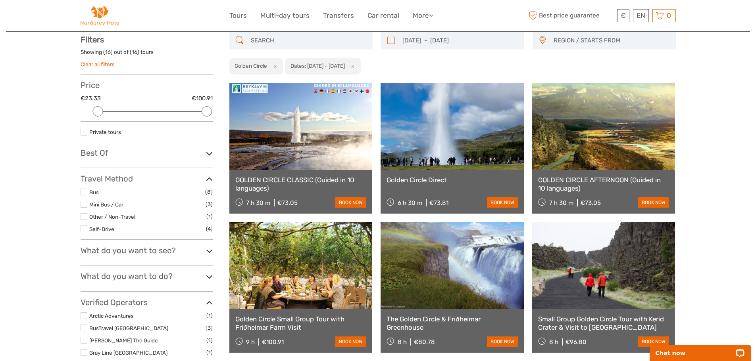
click at [256, 181] on link "GOLDEN CIRCLE CLASSIC (Guided in 10 languages)" at bounding box center [300, 184] width 131 height 16
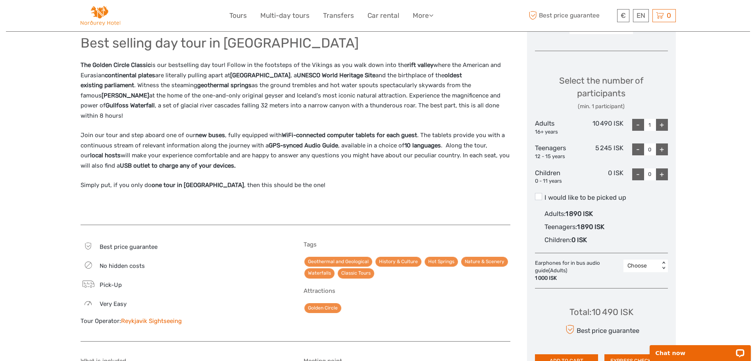
scroll to position [397, 0]
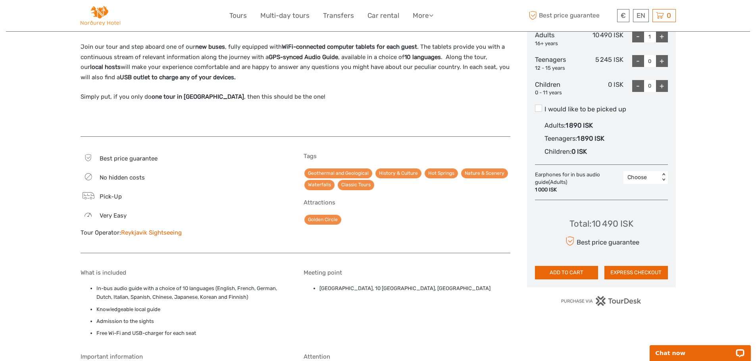
click at [177, 233] on link "Reykjavik Sightseeing" at bounding box center [151, 232] width 61 height 7
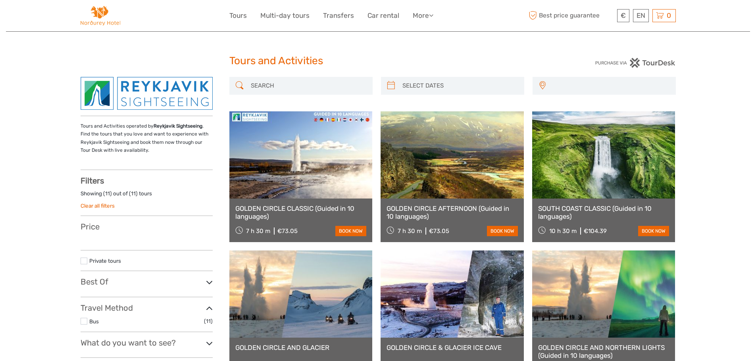
select select
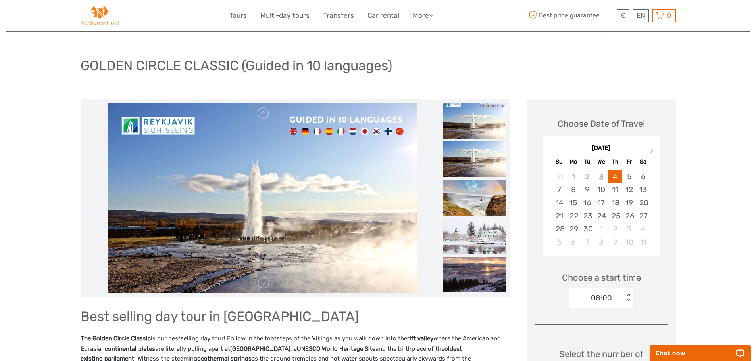
scroll to position [119, 0]
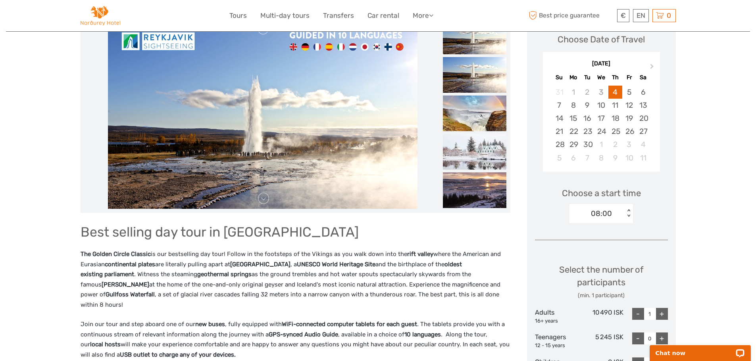
click at [661, 315] on div "+" at bounding box center [662, 314] width 12 height 12
type input "2"
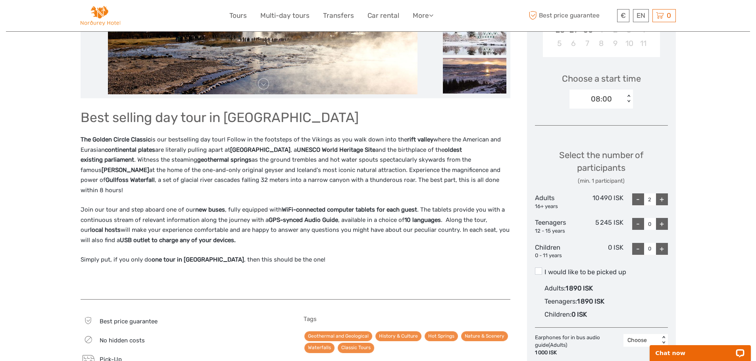
scroll to position [278, 0]
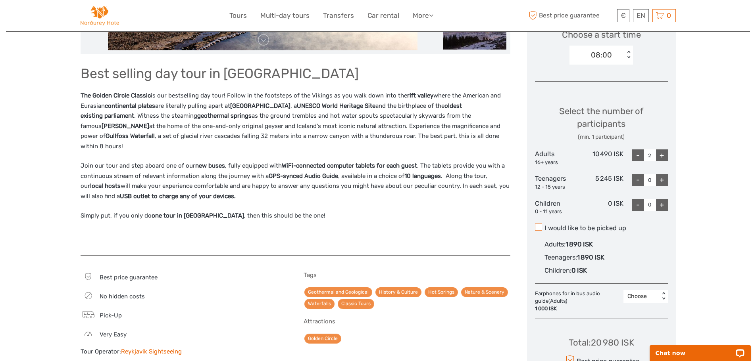
click at [539, 227] on span at bounding box center [538, 227] width 7 height 7
click at [544, 225] on input "I would like to be picked up" at bounding box center [544, 225] width 0 height 0
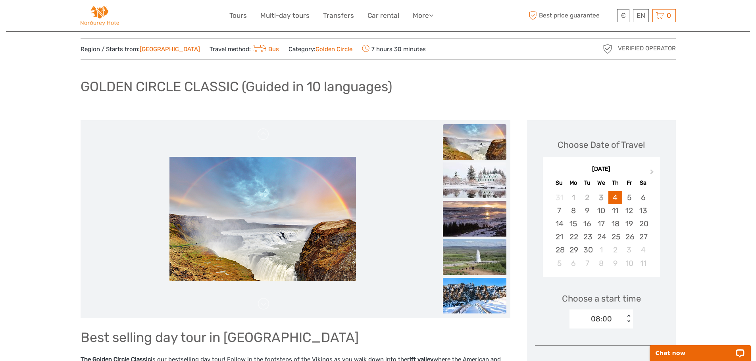
scroll to position [0, 0]
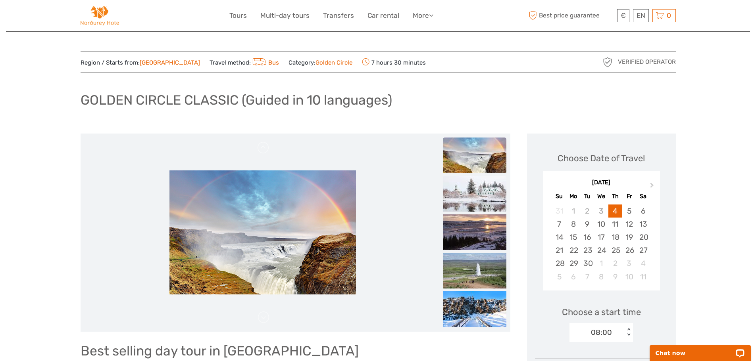
click at [478, 196] on img at bounding box center [474, 194] width 63 height 36
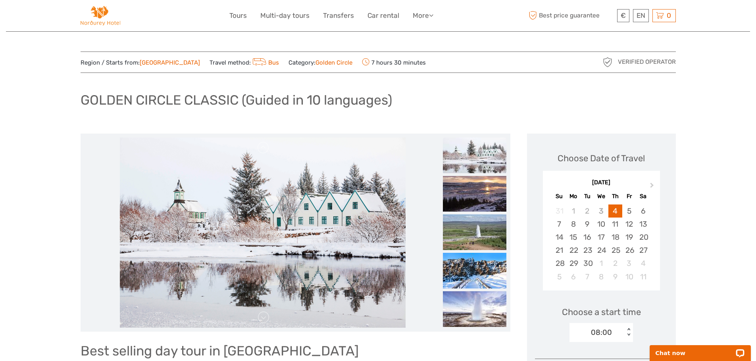
click at [478, 196] on img at bounding box center [474, 194] width 63 height 36
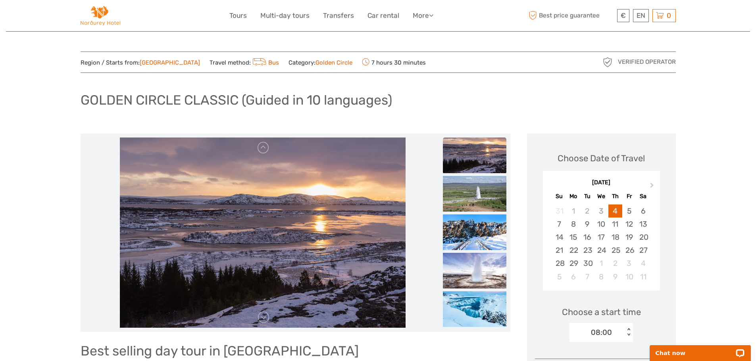
click at [478, 196] on img at bounding box center [474, 194] width 63 height 36
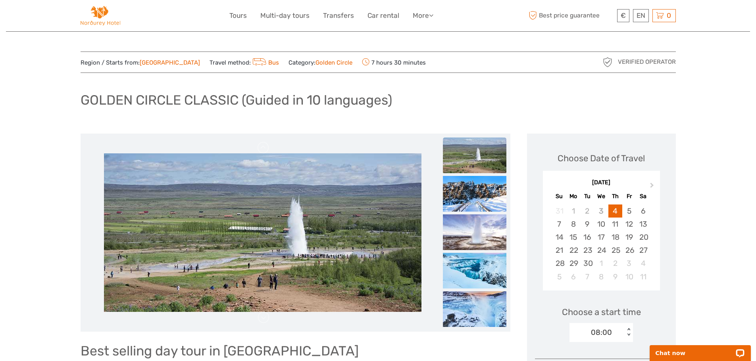
click at [478, 196] on img at bounding box center [474, 194] width 63 height 36
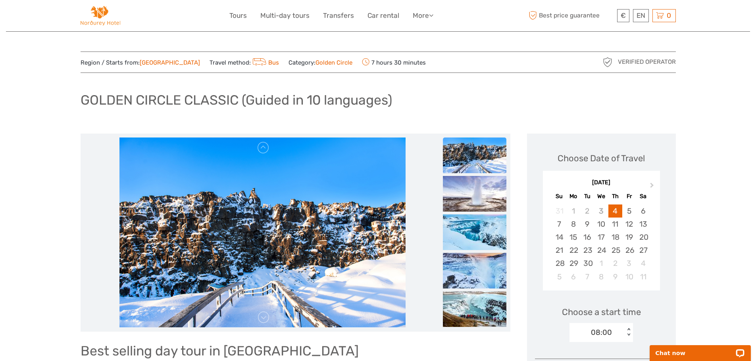
click at [478, 196] on img at bounding box center [474, 194] width 63 height 36
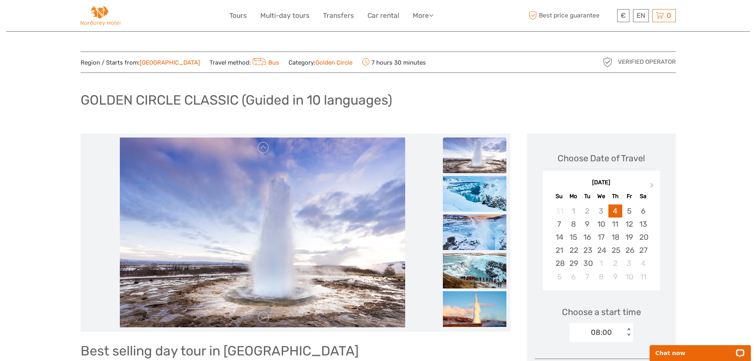
click at [478, 196] on img at bounding box center [474, 194] width 63 height 36
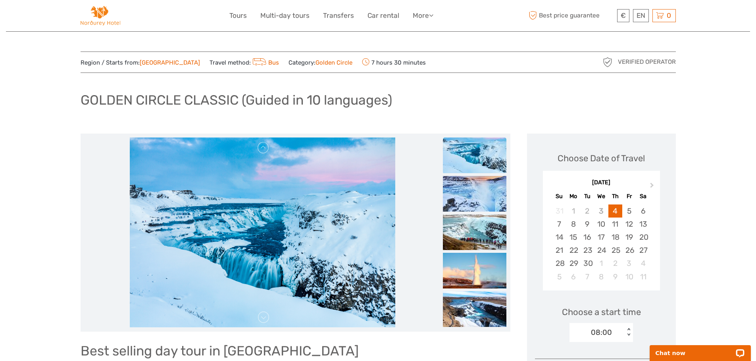
click at [478, 196] on img at bounding box center [474, 194] width 63 height 36
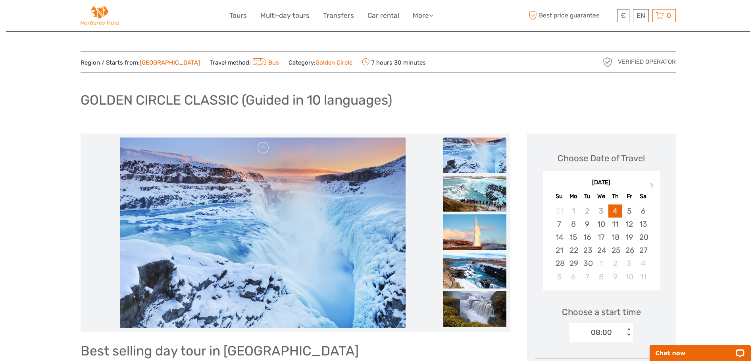
click at [478, 196] on img at bounding box center [474, 194] width 63 height 36
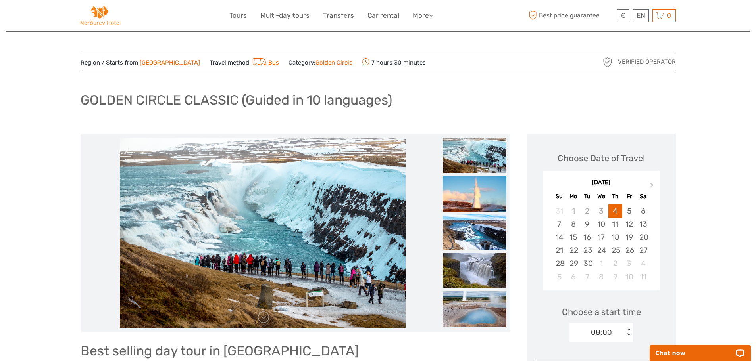
click at [478, 196] on img at bounding box center [474, 194] width 63 height 36
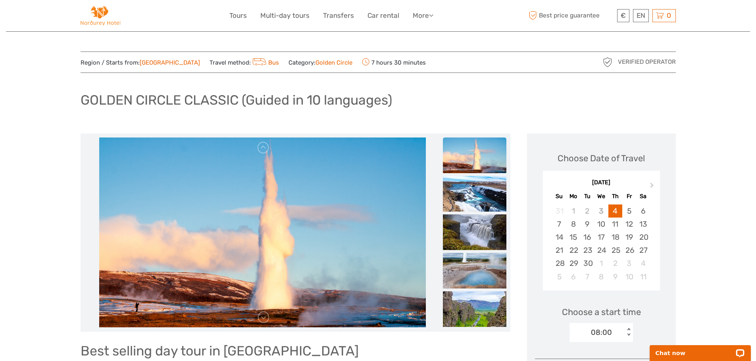
click at [478, 196] on img at bounding box center [474, 194] width 63 height 36
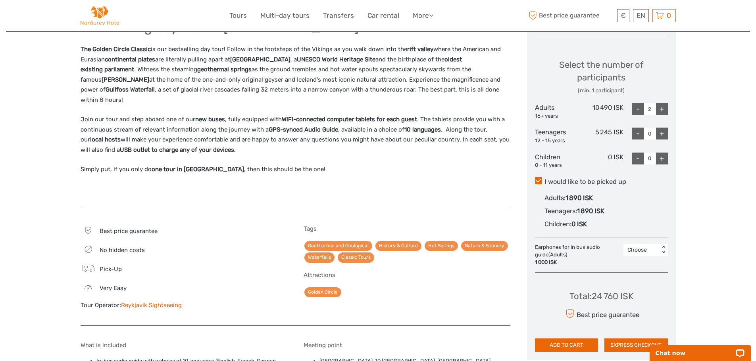
scroll to position [397, 0]
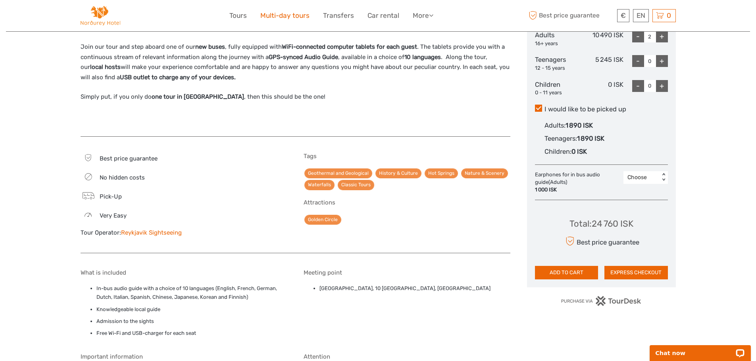
click at [300, 17] on link "Multi-day tours" at bounding box center [284, 16] width 49 height 12
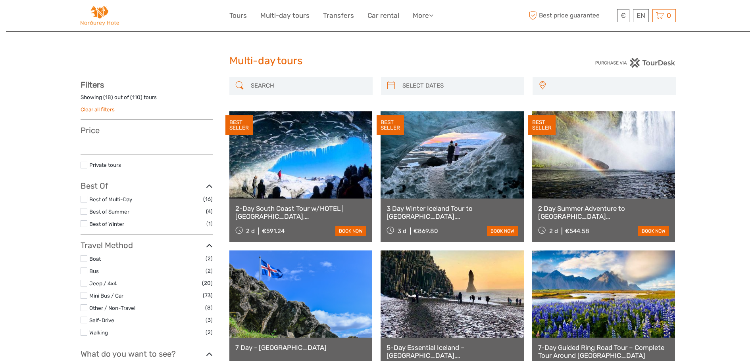
select select
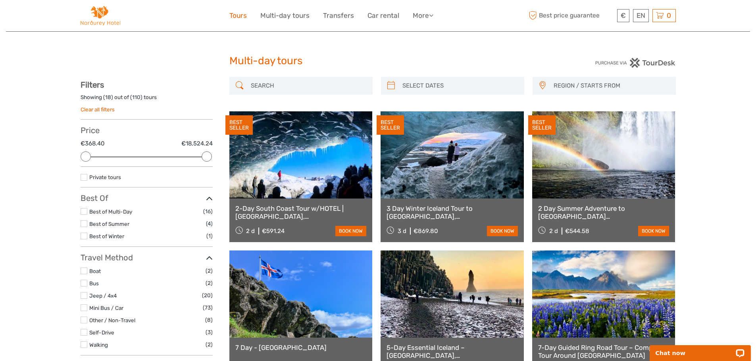
click at [239, 16] on link "Tours" at bounding box center [237, 16] width 17 height 12
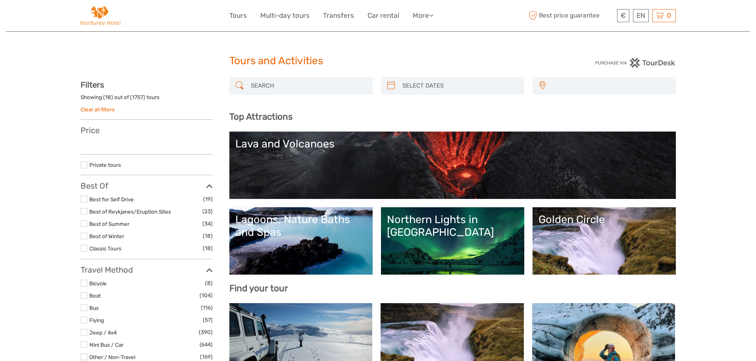
select select
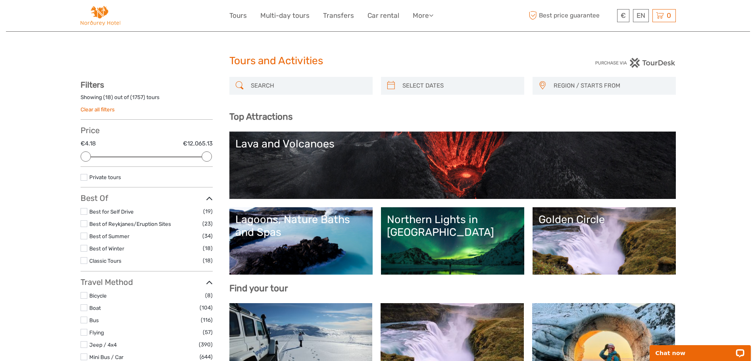
click at [472, 227] on link "Northern Lights in [GEOGRAPHIC_DATA]" at bounding box center [452, 241] width 131 height 56
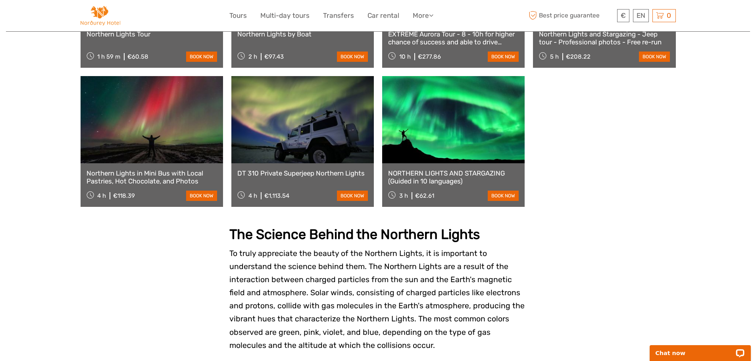
scroll to position [595, 0]
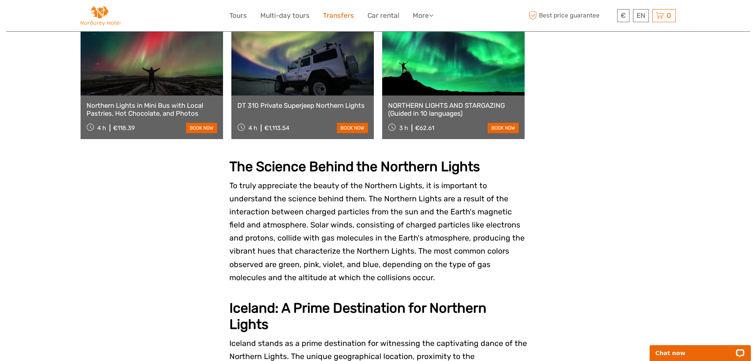
click at [342, 12] on link "Transfers" at bounding box center [338, 16] width 31 height 12
